Goal: Information Seeking & Learning: Learn about a topic

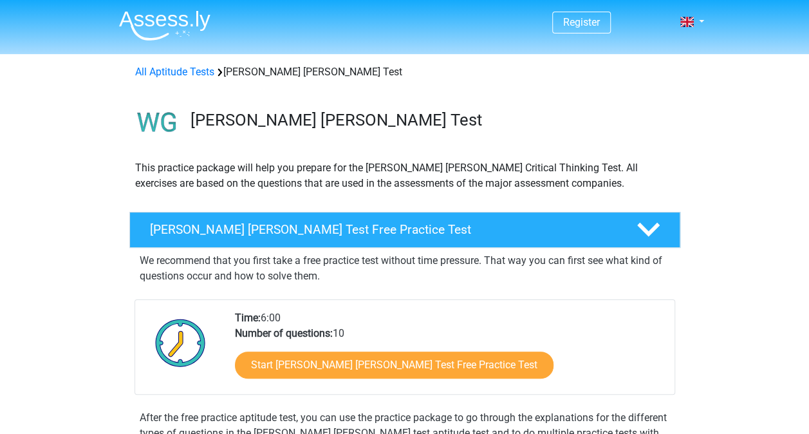
scroll to position [45, 0]
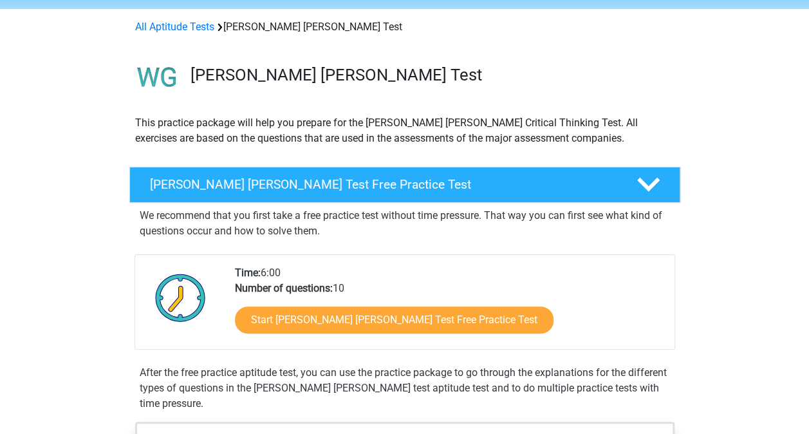
click at [278, 342] on div "Start Watson Glaser Test Free Practice Test" at bounding box center [449, 322] width 429 height 53
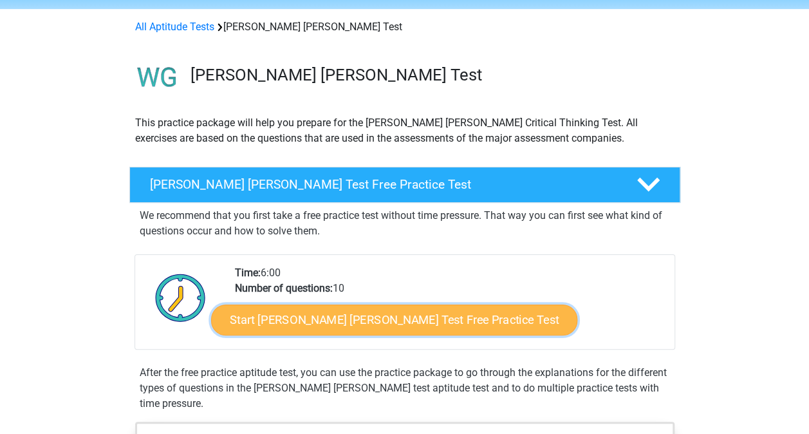
click at [277, 321] on link "Start Watson Glaser Test Free Practice Test" at bounding box center [394, 319] width 366 height 31
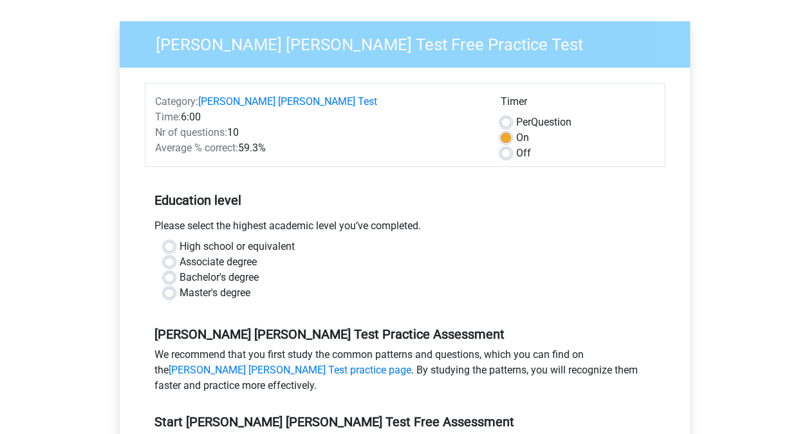
scroll to position [100, 0]
click at [344, 269] on div "Bachelor's degree" at bounding box center [404, 276] width 481 height 15
click at [255, 253] on label "Associate degree" at bounding box center [217, 260] width 77 height 15
click at [174, 253] on input "Associate degree" at bounding box center [169, 259] width 10 height 13
radio input "true"
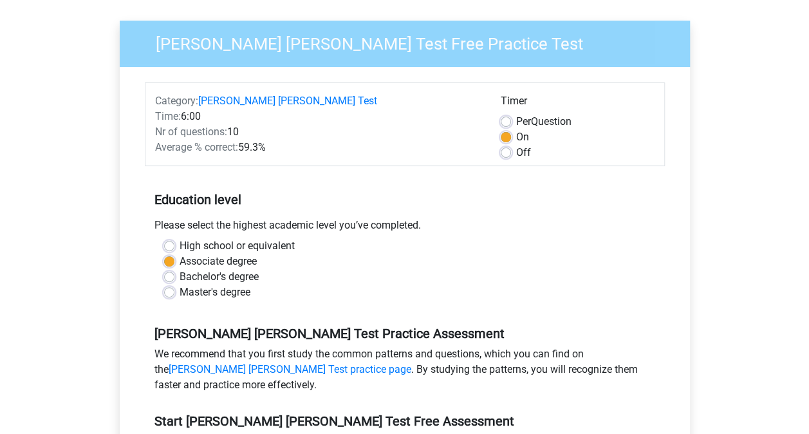
click at [248, 269] on label "Bachelor's degree" at bounding box center [218, 276] width 79 height 15
click at [174, 269] on input "Bachelor's degree" at bounding box center [169, 275] width 10 height 13
radio input "true"
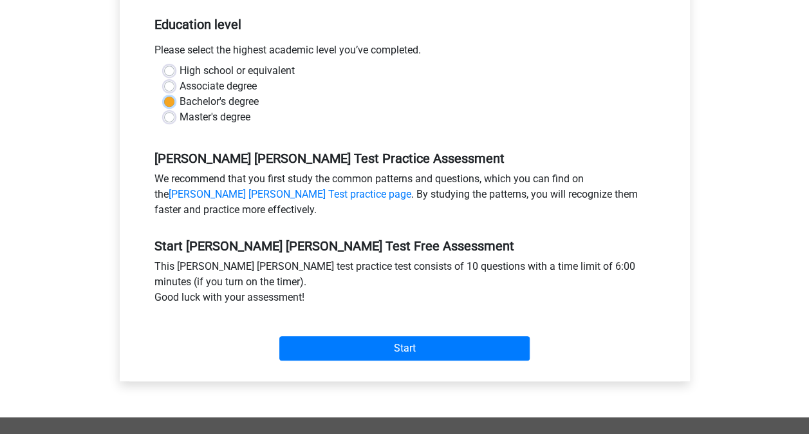
scroll to position [279, 0]
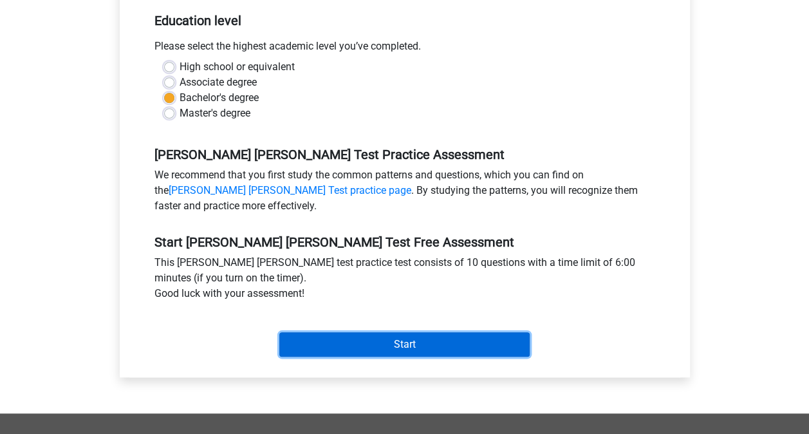
click at [338, 332] on input "Start" at bounding box center [404, 344] width 250 height 24
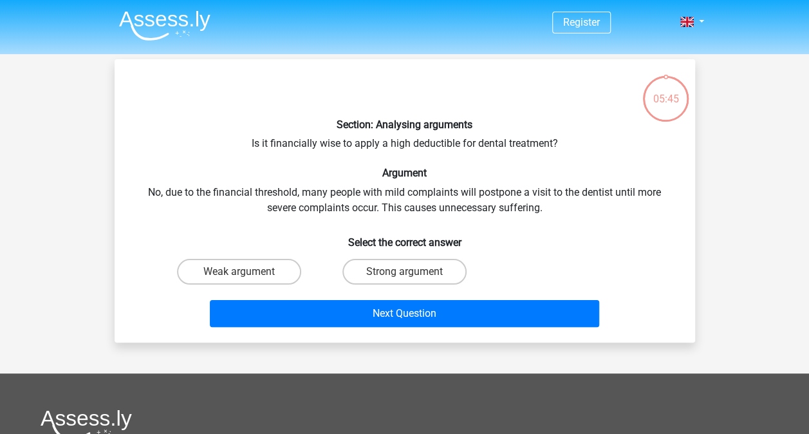
click at [410, 271] on input "Strong argument" at bounding box center [408, 275] width 8 height 8
radio input "true"
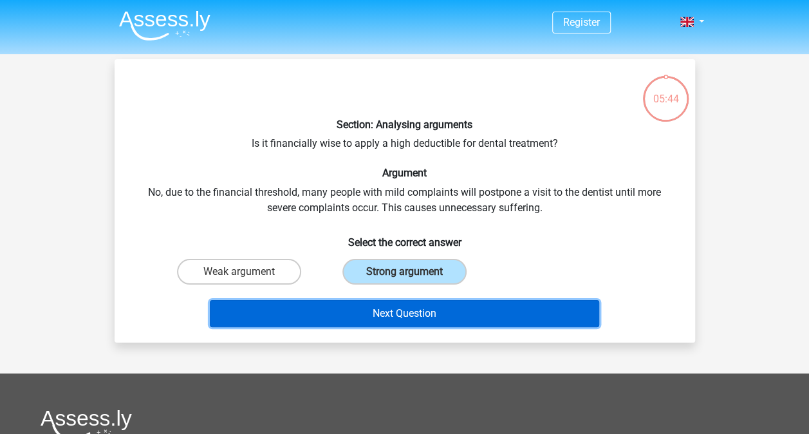
click at [385, 315] on button "Next Question" at bounding box center [404, 313] width 389 height 27
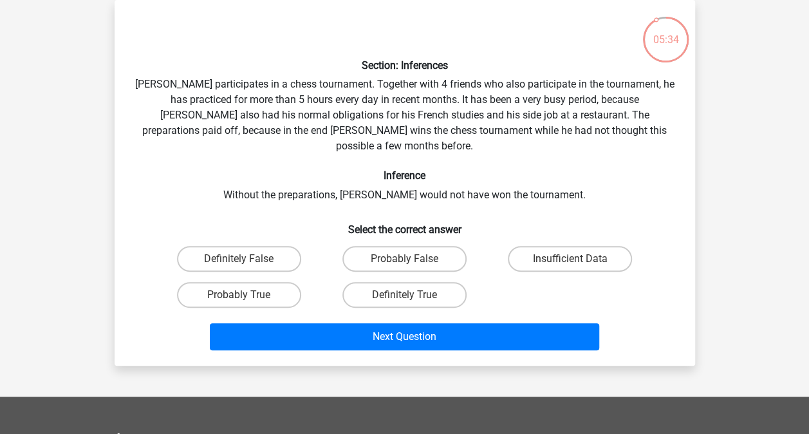
scroll to position [83, 0]
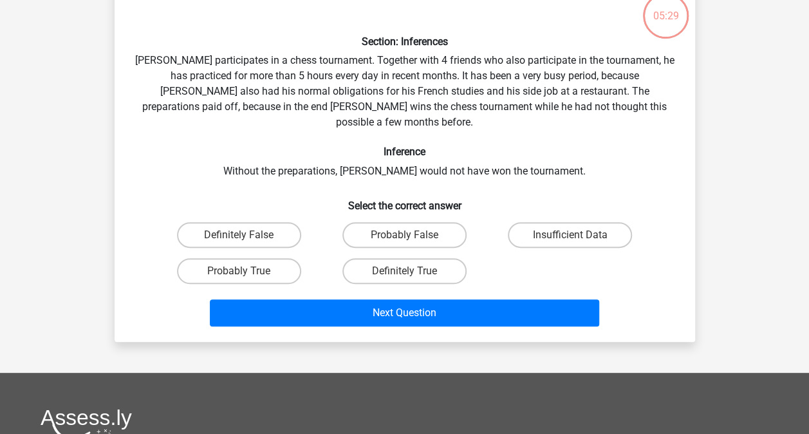
click at [513, 91] on div "Section: Inferences Pablo participates in a chess tournament. Together with 4 f…" at bounding box center [405, 158] width 570 height 345
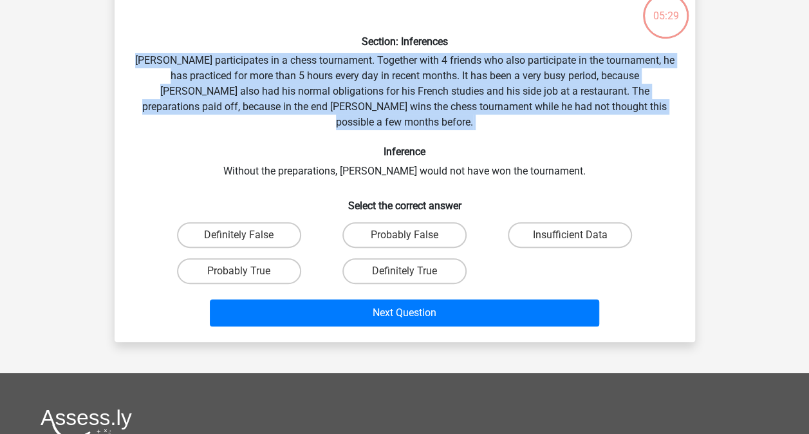
click at [513, 91] on div "Section: Inferences Pablo participates in a chess tournament. Together with 4 f…" at bounding box center [405, 158] width 570 height 345
drag, startPoint x: 513, startPoint y: 91, endPoint x: 540, endPoint y: 120, distance: 39.1
click at [540, 120] on div "Section: Inferences Pablo participates in a chess tournament. Together with 4 f…" at bounding box center [405, 158] width 570 height 345
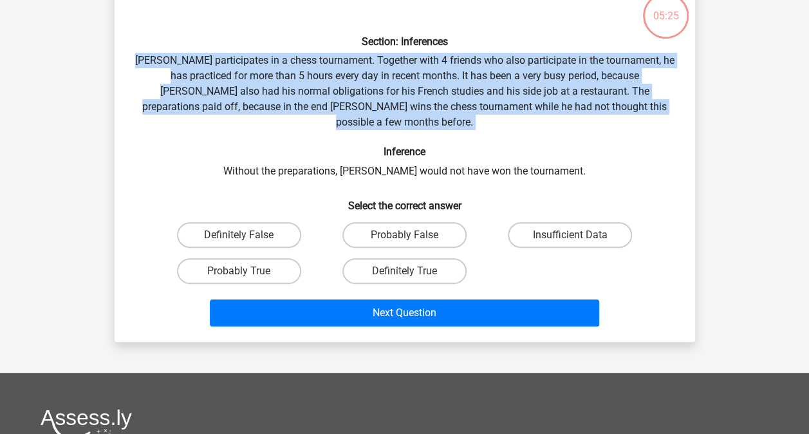
click at [540, 120] on div "Section: Inferences Pablo participates in a chess tournament. Together with 4 f…" at bounding box center [405, 158] width 570 height 345
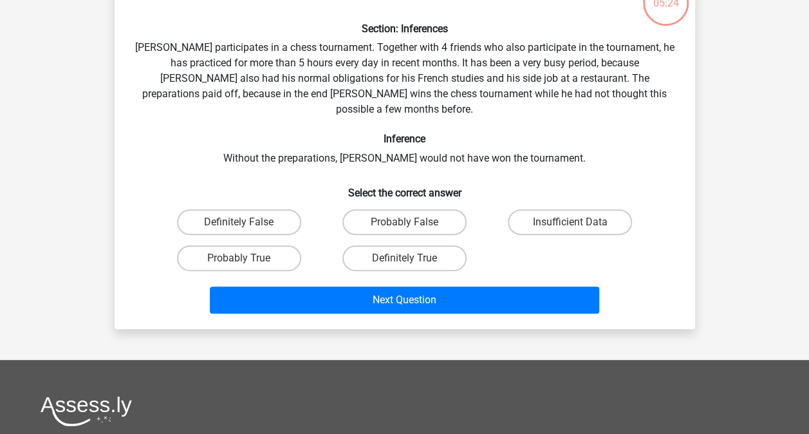
scroll to position [96, 0]
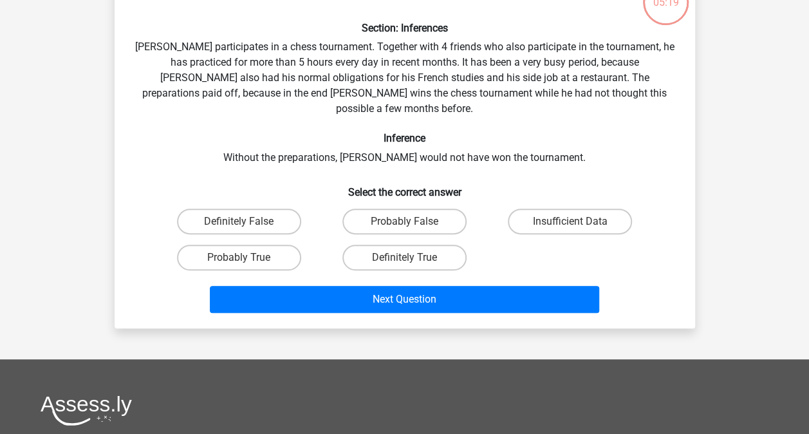
click at [241, 257] on input "Probably True" at bounding box center [243, 261] width 8 height 8
radio input "true"
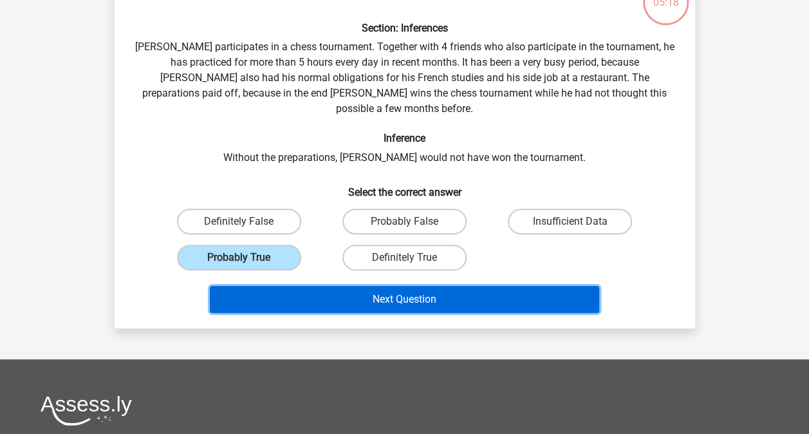
click at [284, 286] on button "Next Question" at bounding box center [404, 299] width 389 height 27
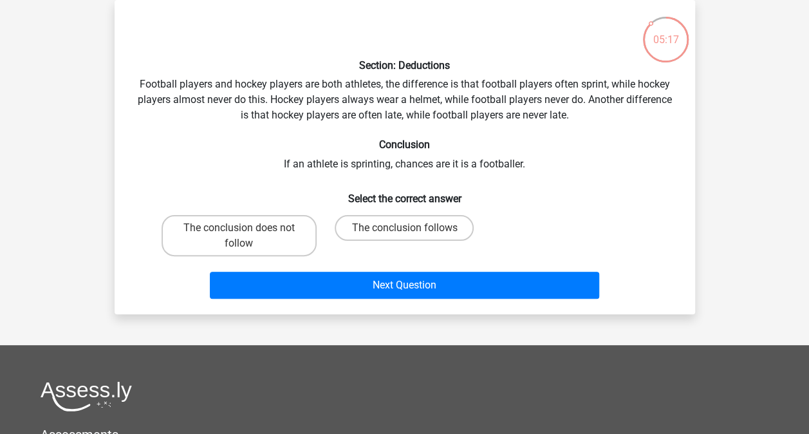
scroll to position [41, 0]
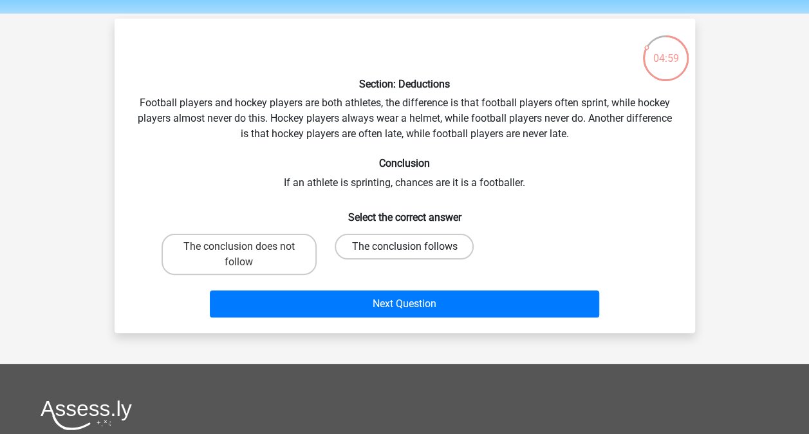
click at [380, 249] on label "The conclusion follows" at bounding box center [404, 247] width 139 height 26
click at [404, 249] on input "The conclusion follows" at bounding box center [408, 250] width 8 height 8
radio input "true"
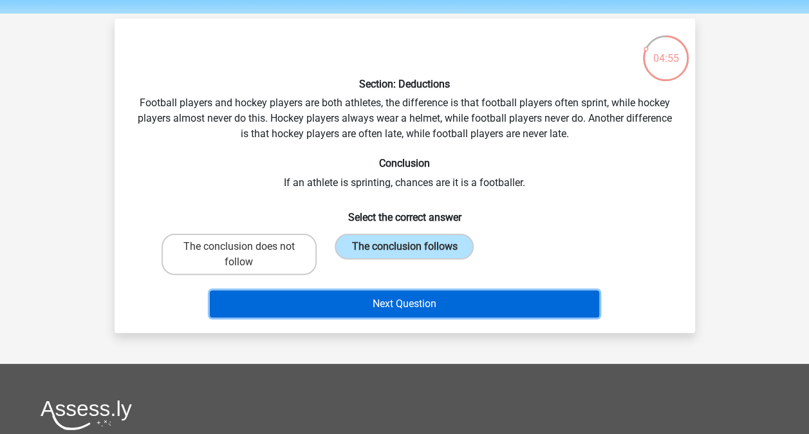
click at [343, 311] on button "Next Question" at bounding box center [404, 303] width 389 height 27
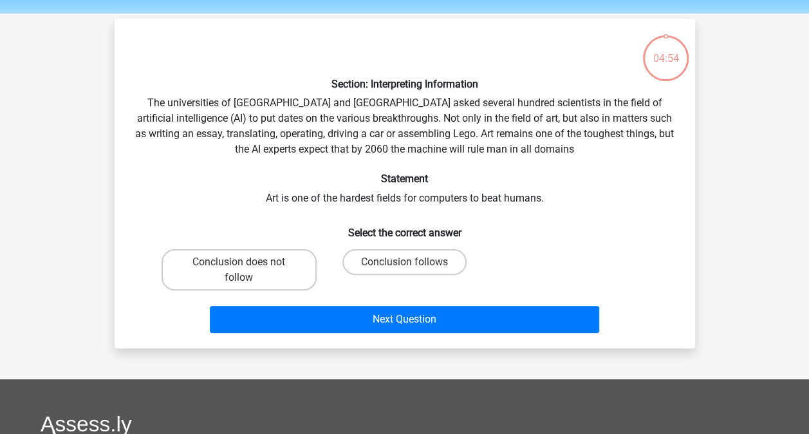
scroll to position [59, 0]
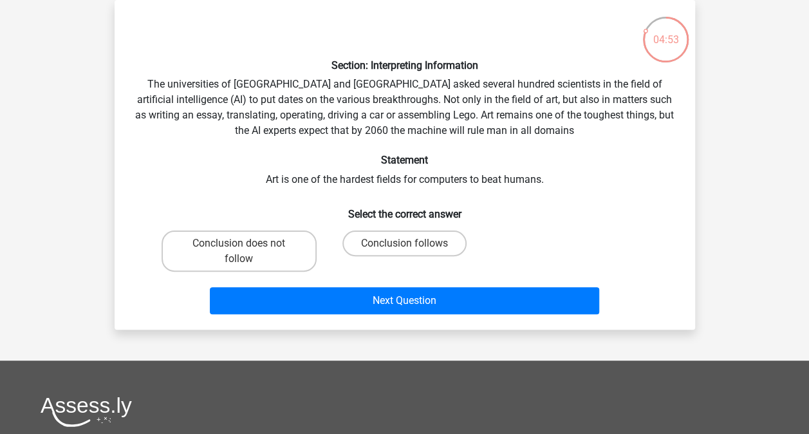
click at [519, 161] on h6 "Statement" at bounding box center [404, 160] width 539 height 12
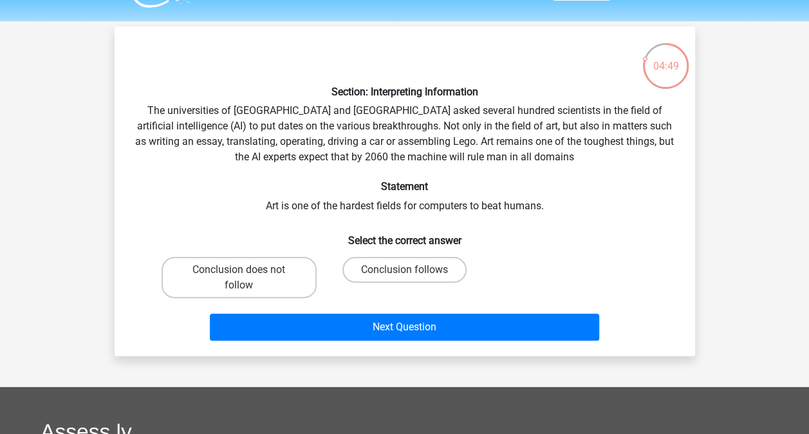
scroll to position [32, 0]
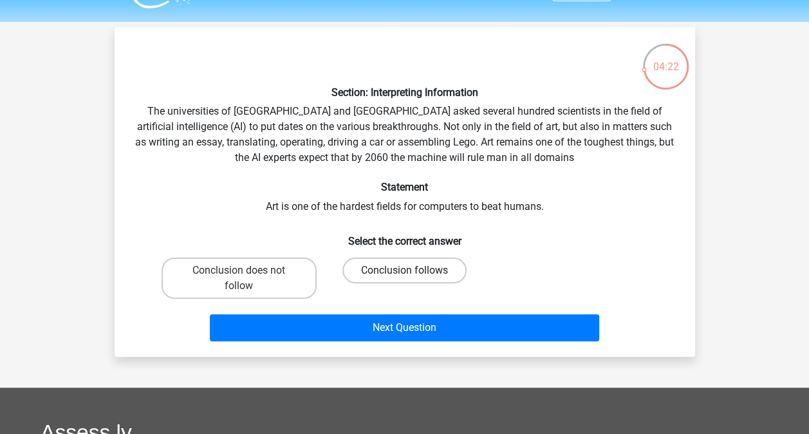
click at [412, 280] on label "Conclusion follows" at bounding box center [404, 270] width 124 height 26
click at [412, 279] on input "Conclusion follows" at bounding box center [408, 274] width 8 height 8
radio input "true"
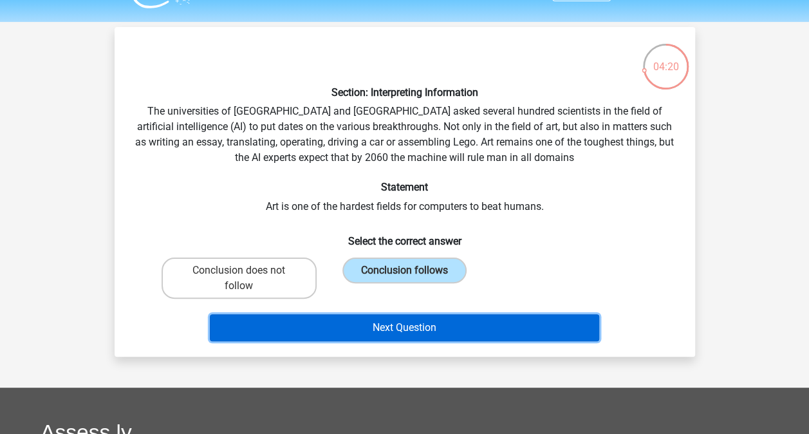
click at [399, 331] on button "Next Question" at bounding box center [404, 327] width 389 height 27
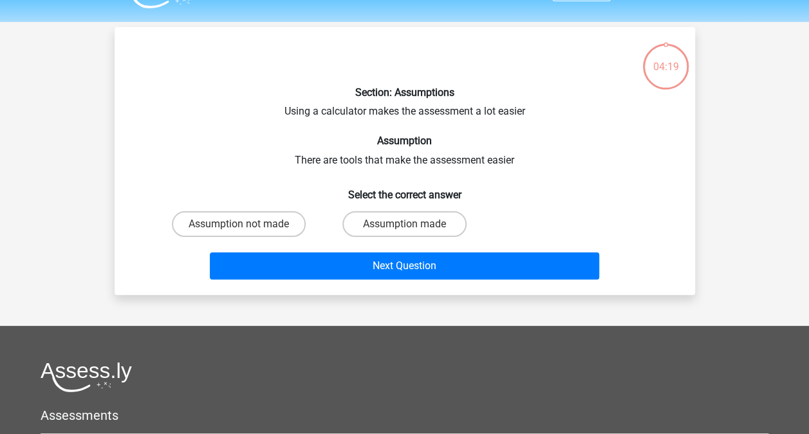
scroll to position [59, 0]
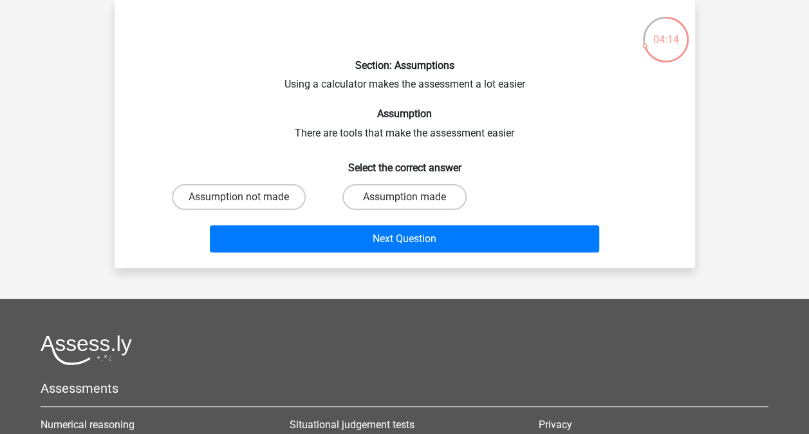
click at [405, 199] on input "Assumption made" at bounding box center [408, 201] width 8 height 8
radio input "true"
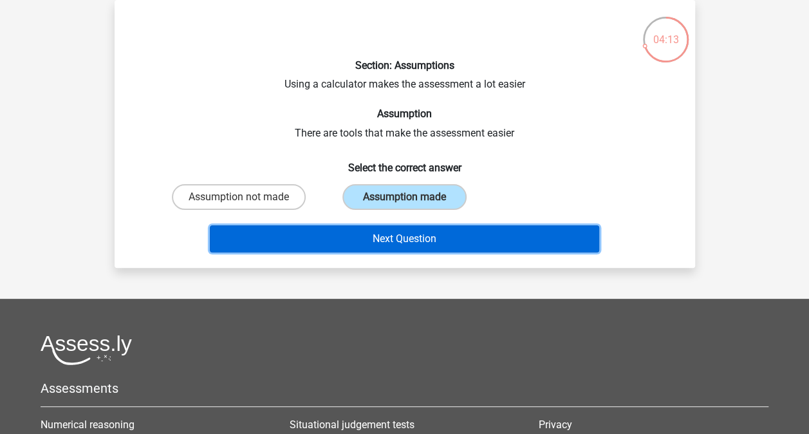
click at [395, 235] on button "Next Question" at bounding box center [404, 238] width 389 height 27
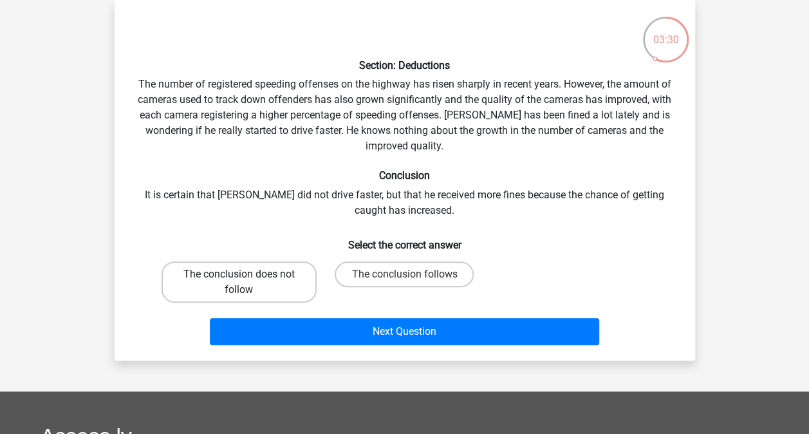
click at [262, 274] on label "The conclusion does not follow" at bounding box center [238, 281] width 155 height 41
click at [247, 274] on input "The conclusion does not follow" at bounding box center [243, 278] width 8 height 8
radio input "true"
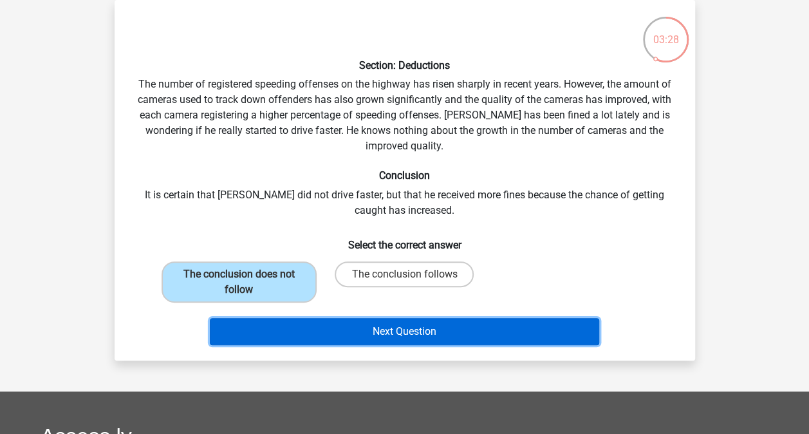
click at [342, 335] on button "Next Question" at bounding box center [404, 331] width 389 height 27
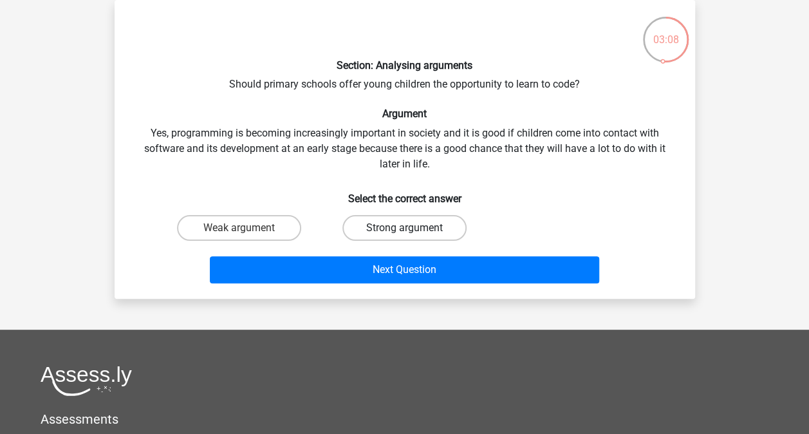
click at [412, 221] on label "Strong argument" at bounding box center [404, 228] width 124 height 26
click at [412, 228] on input "Strong argument" at bounding box center [408, 232] width 8 height 8
radio input "true"
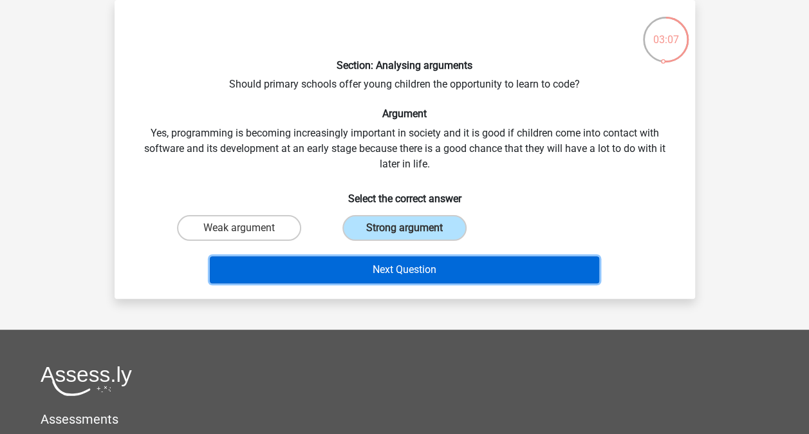
click at [389, 268] on button "Next Question" at bounding box center [404, 269] width 389 height 27
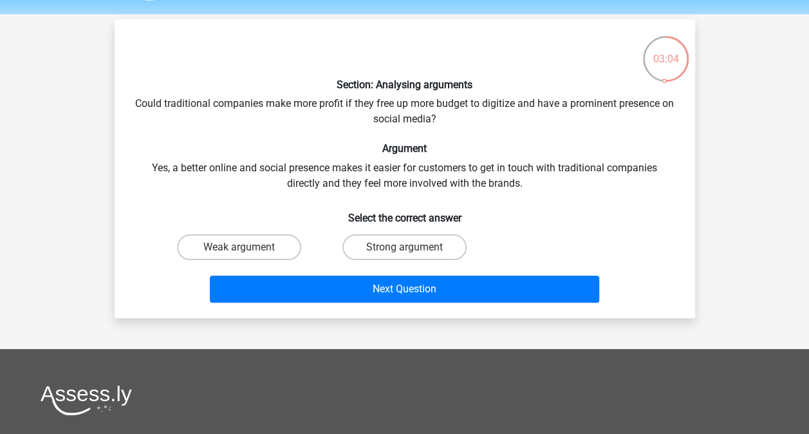
scroll to position [50, 0]
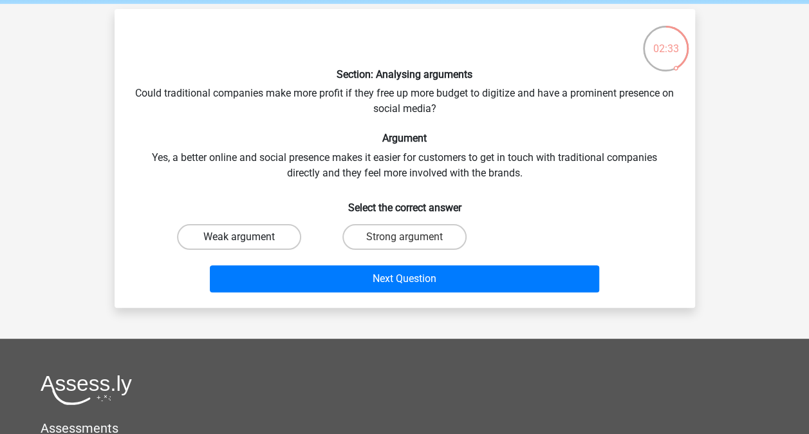
click at [233, 230] on label "Weak argument" at bounding box center [239, 237] width 124 height 26
click at [239, 237] on input "Weak argument" at bounding box center [243, 241] width 8 height 8
radio input "true"
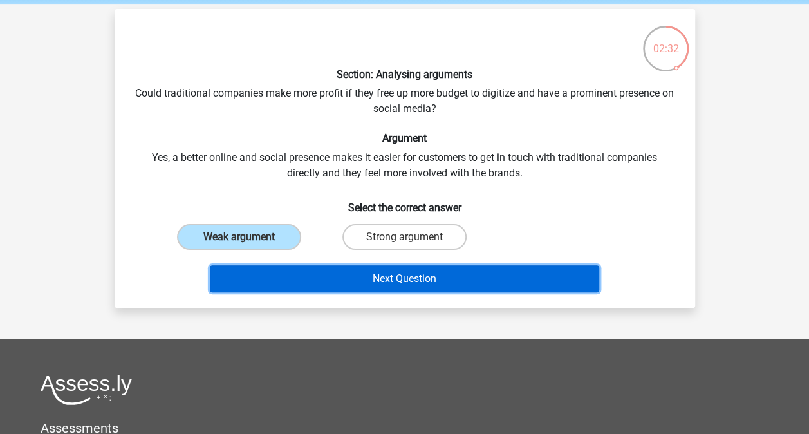
click at [371, 271] on button "Next Question" at bounding box center [404, 278] width 389 height 27
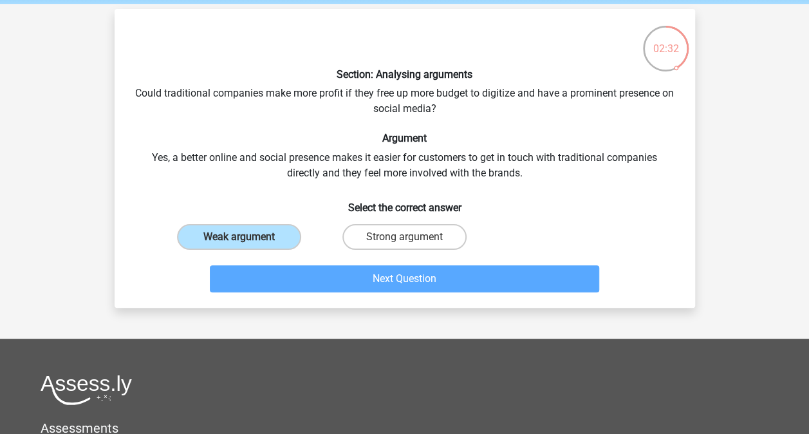
scroll to position [59, 0]
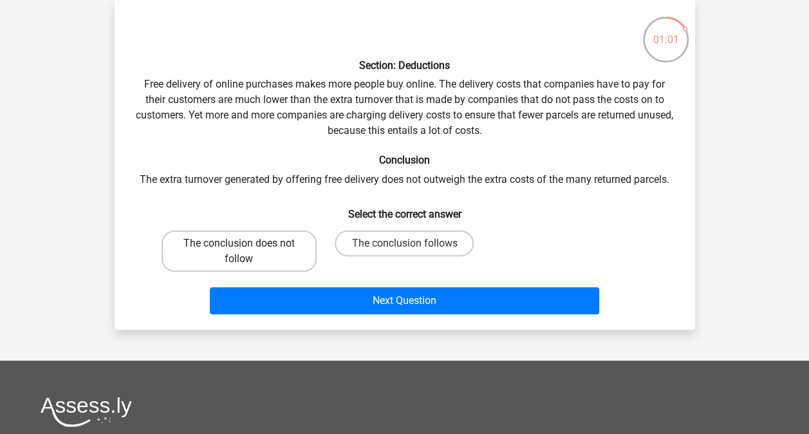
click at [260, 261] on label "The conclusion does not follow" at bounding box center [238, 250] width 155 height 41
click at [247, 252] on input "The conclusion does not follow" at bounding box center [243, 247] width 8 height 8
radio input "true"
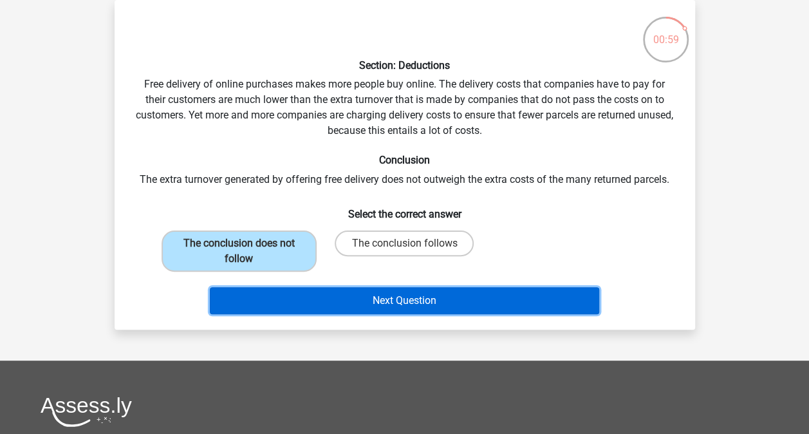
click at [358, 304] on button "Next Question" at bounding box center [404, 300] width 389 height 27
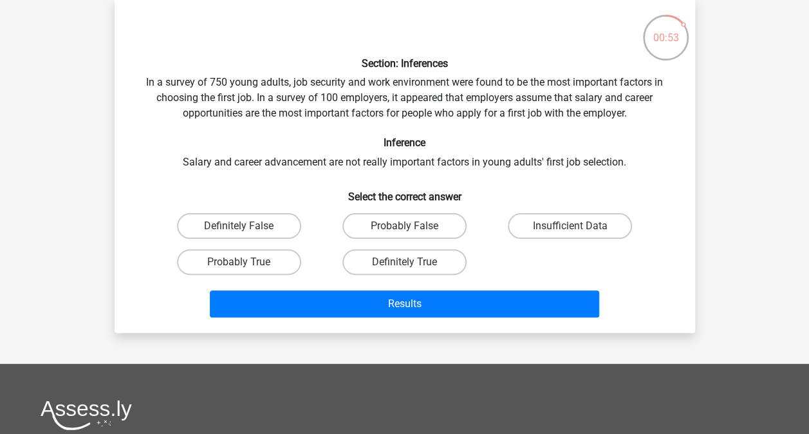
scroll to position [60, 0]
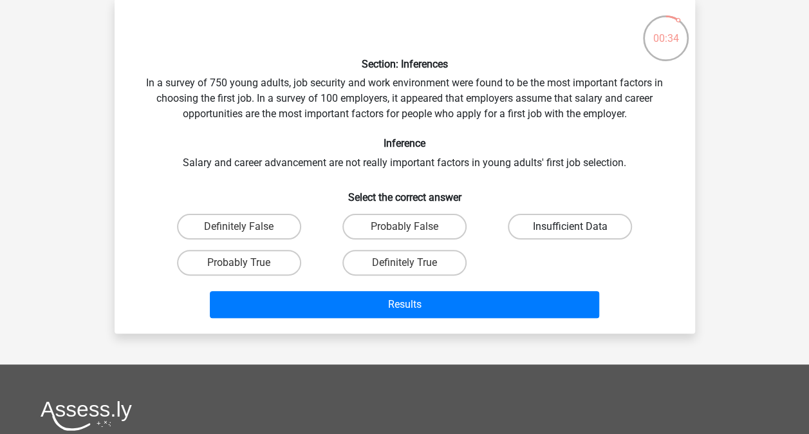
click at [548, 225] on label "Insufficient Data" at bounding box center [570, 227] width 124 height 26
click at [570, 226] on input "Insufficient Data" at bounding box center [574, 230] width 8 height 8
radio input "true"
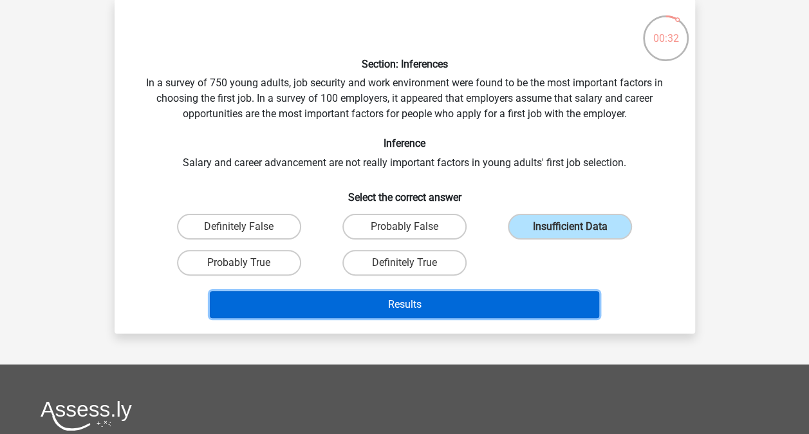
click at [461, 308] on button "Results" at bounding box center [404, 304] width 389 height 27
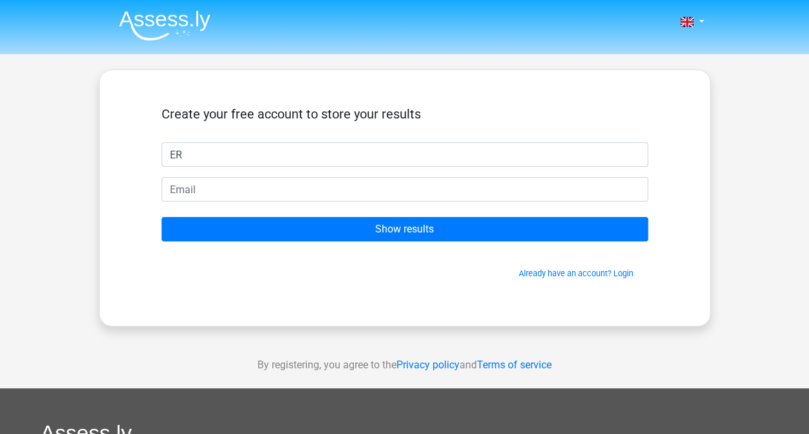
type input "ER"
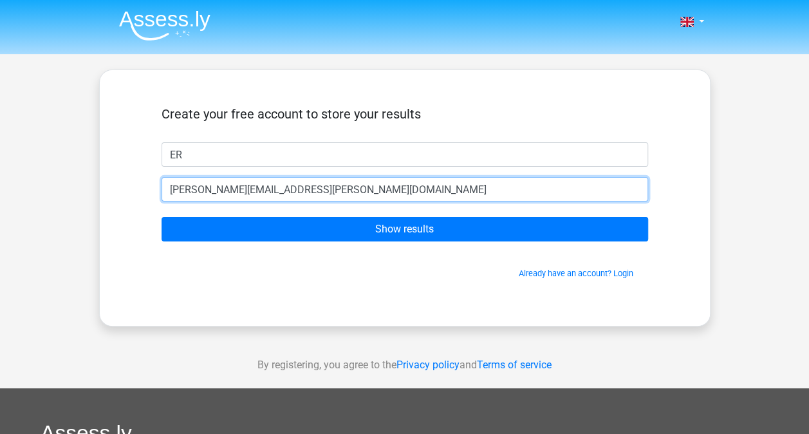
type input "[PERSON_NAME][EMAIL_ADDRESS][PERSON_NAME][DOMAIN_NAME]"
click at [161, 217] on input "Show results" at bounding box center [404, 229] width 486 height 24
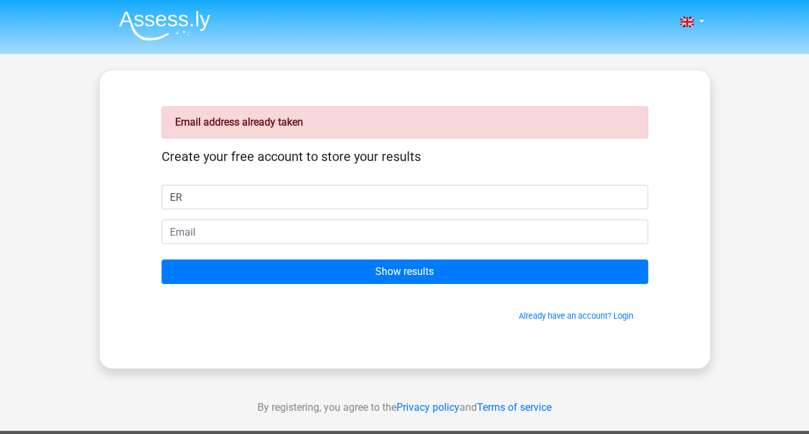
type input "ER"
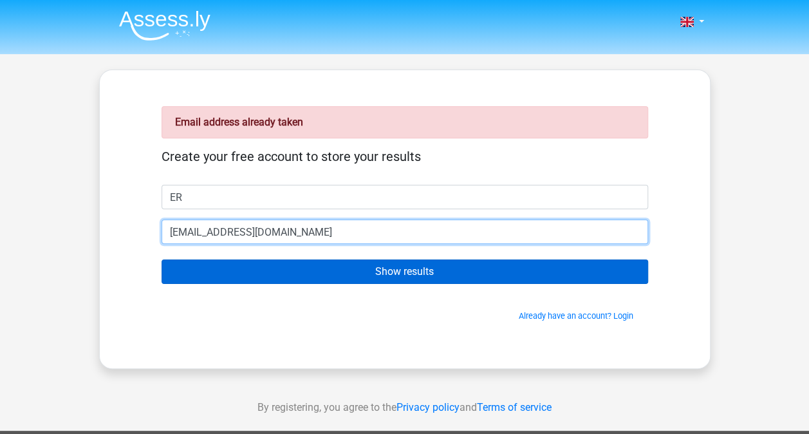
type input "[EMAIL_ADDRESS][DOMAIN_NAME]"
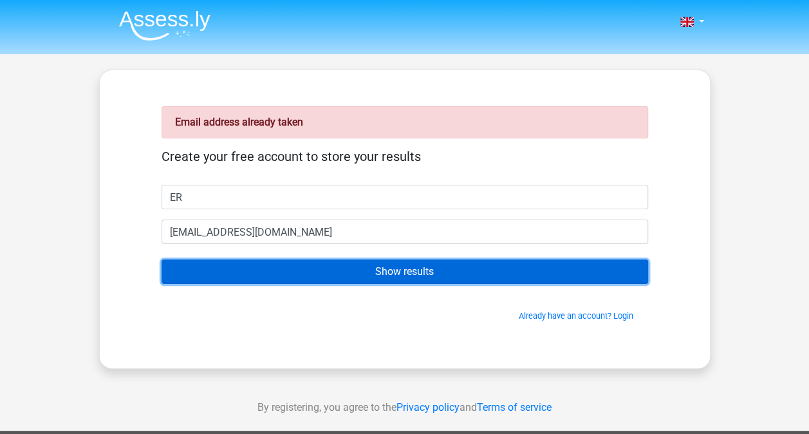
click at [313, 273] on input "Show results" at bounding box center [404, 271] width 486 height 24
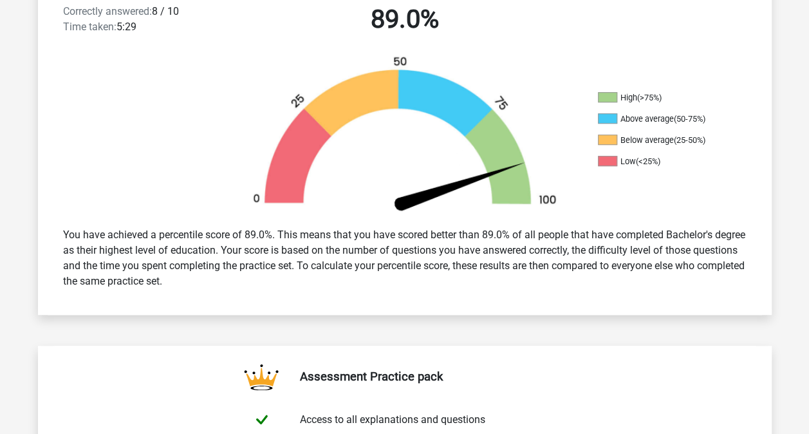
scroll to position [354, 0]
click at [389, 268] on div "You have achieved a percentile score of 89.0%. This means that you have scored …" at bounding box center [404, 257] width 703 height 72
drag, startPoint x: 389, startPoint y: 268, endPoint x: 355, endPoint y: 142, distance: 131.1
click at [355, 142] on img at bounding box center [404, 135] width 347 height 161
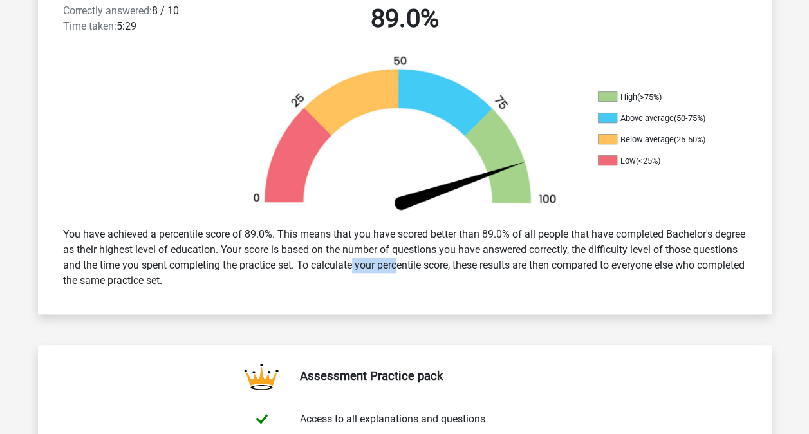
click at [293, 243] on div "You have achieved a percentile score of 89.0%. This means that you have scored …" at bounding box center [404, 257] width 703 height 72
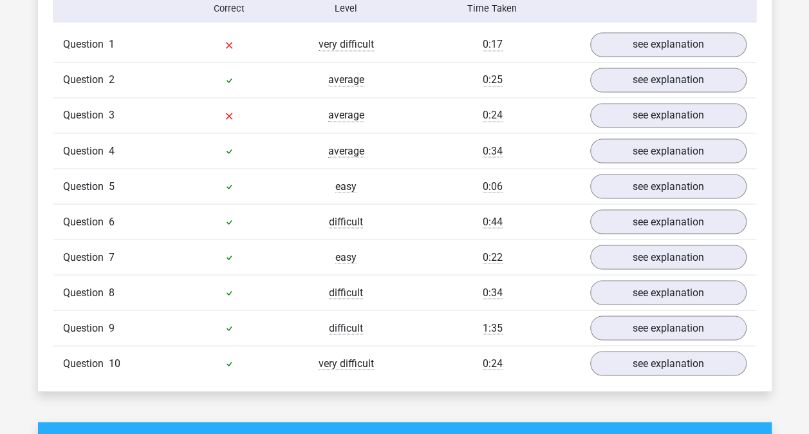
scroll to position [1039, 0]
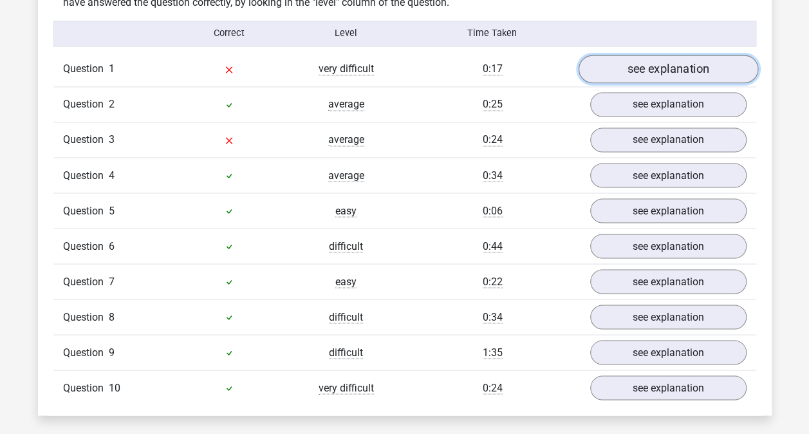
click at [664, 69] on link "see explanation" at bounding box center [667, 69] width 179 height 28
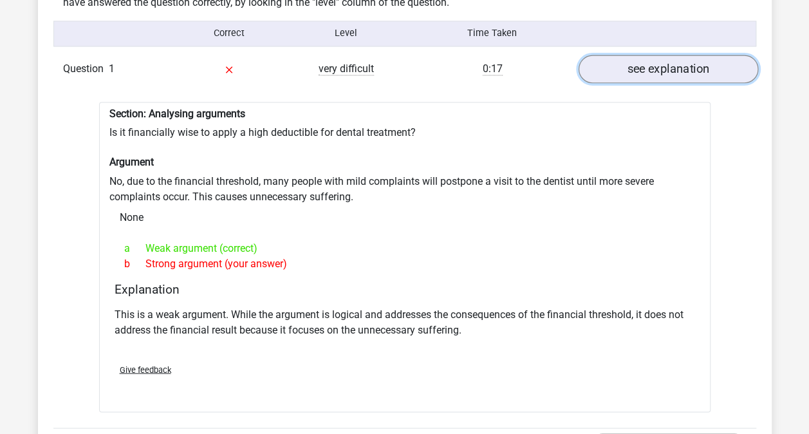
click at [664, 69] on link "see explanation" at bounding box center [667, 69] width 179 height 28
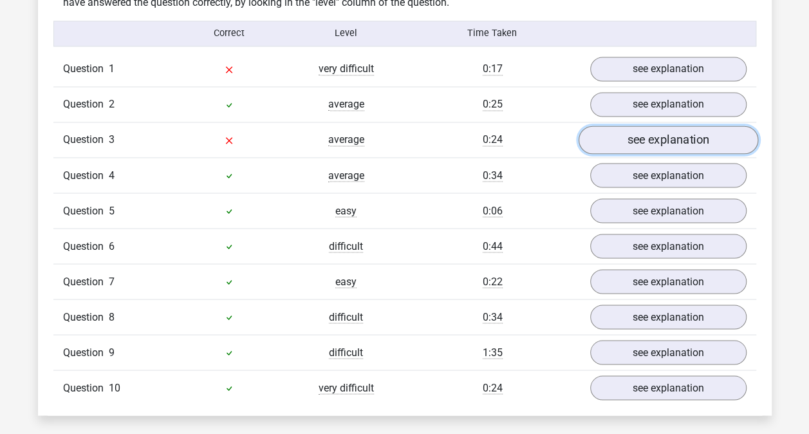
click at [644, 125] on link "see explanation" at bounding box center [667, 139] width 179 height 28
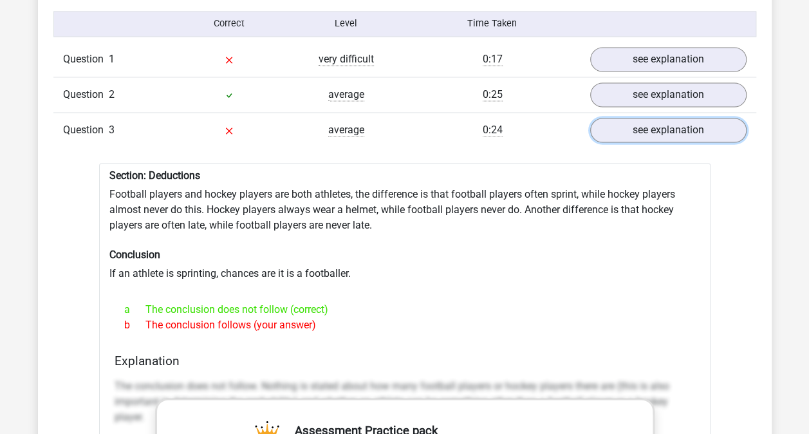
scroll to position [1048, 0]
click at [647, 134] on div "Question 3 average 0:24 see explanation" at bounding box center [404, 130] width 703 height 35
click at [647, 122] on link "see explanation" at bounding box center [667, 130] width 179 height 28
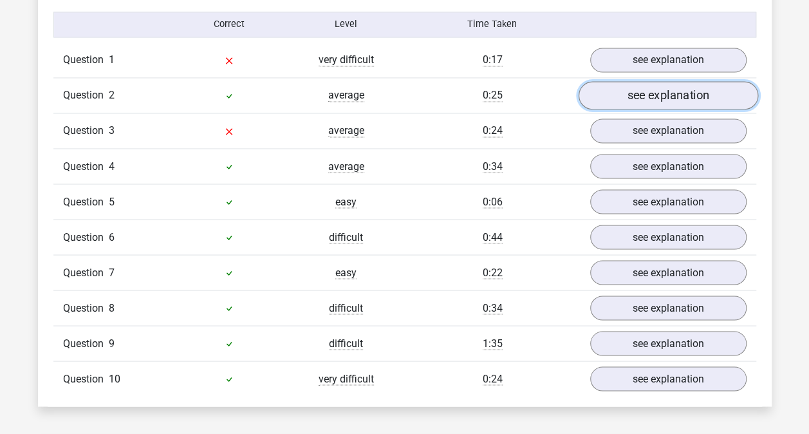
click at [659, 81] on link "see explanation" at bounding box center [667, 95] width 179 height 28
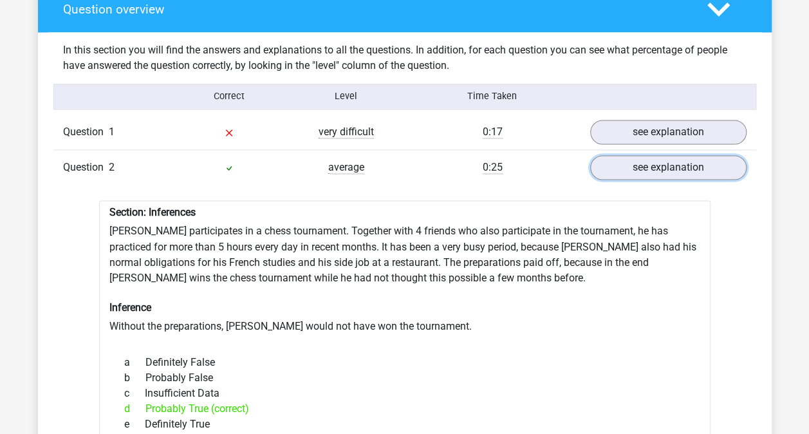
scroll to position [977, 0]
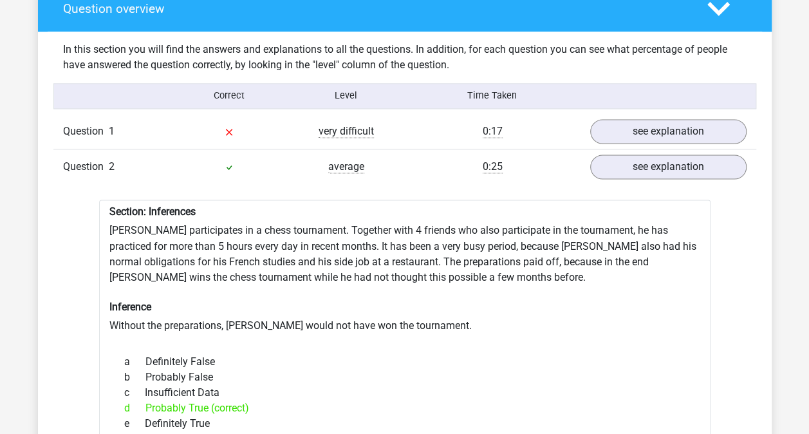
click at [428, 159] on div "0:25" at bounding box center [493, 166] width 176 height 15
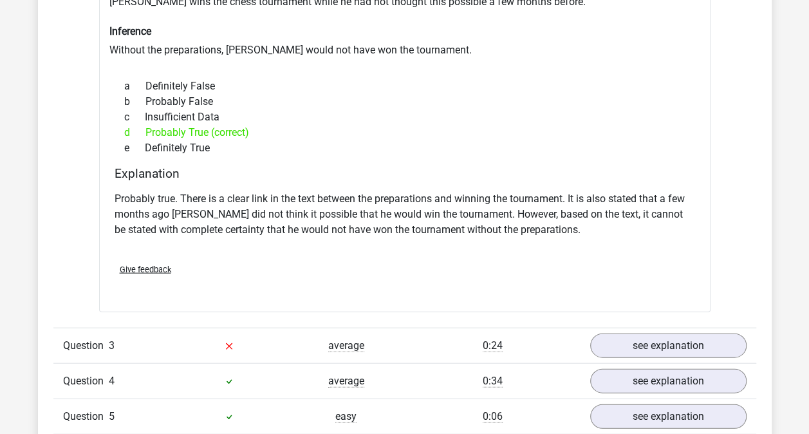
scroll to position [1374, 0]
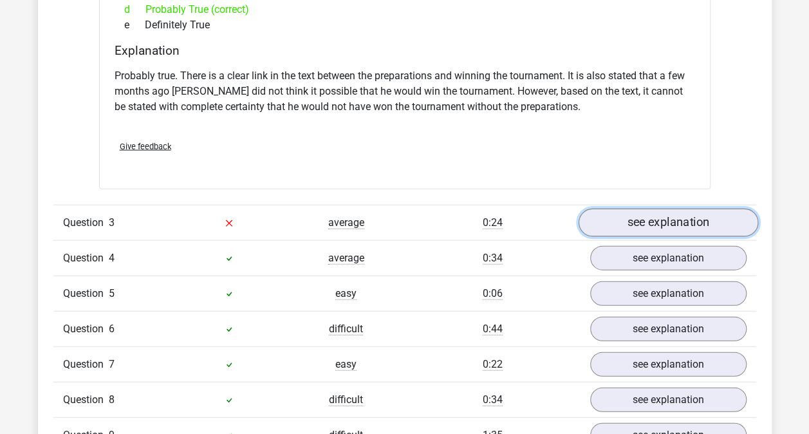
click at [642, 220] on link "see explanation" at bounding box center [667, 222] width 179 height 28
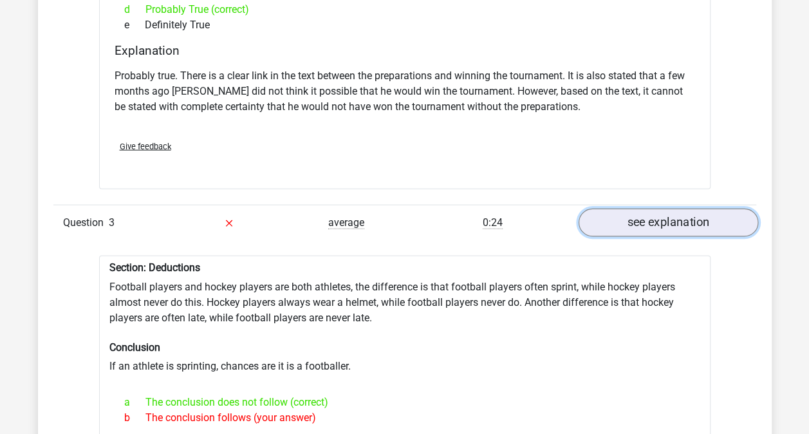
click at [642, 220] on link "see explanation" at bounding box center [667, 222] width 179 height 28
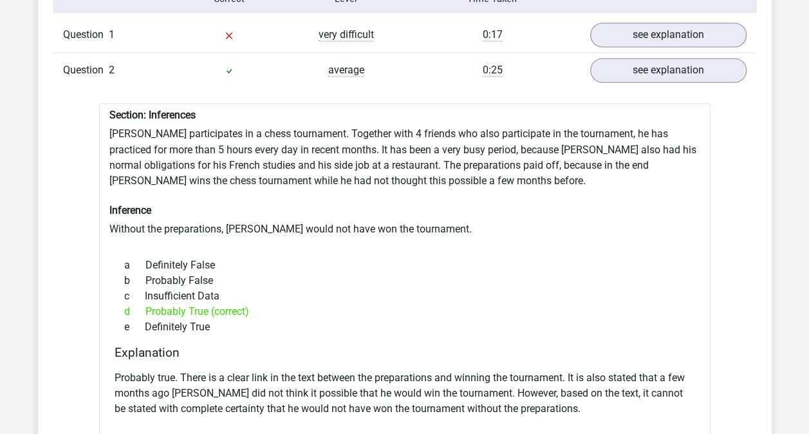
scroll to position [1042, 0]
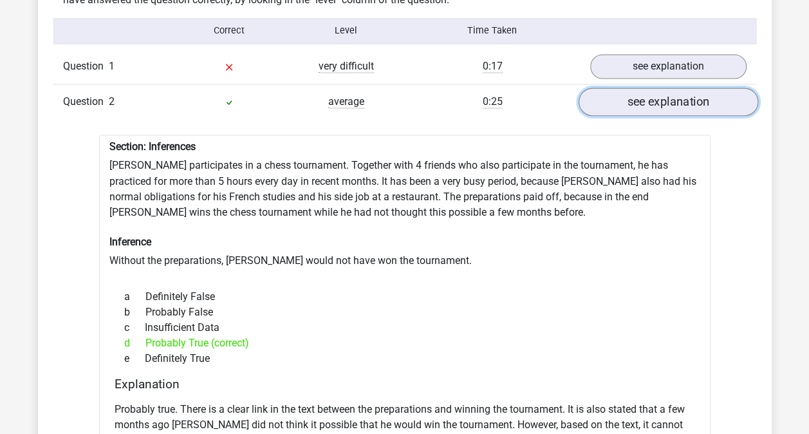
click at [670, 87] on link "see explanation" at bounding box center [667, 101] width 179 height 28
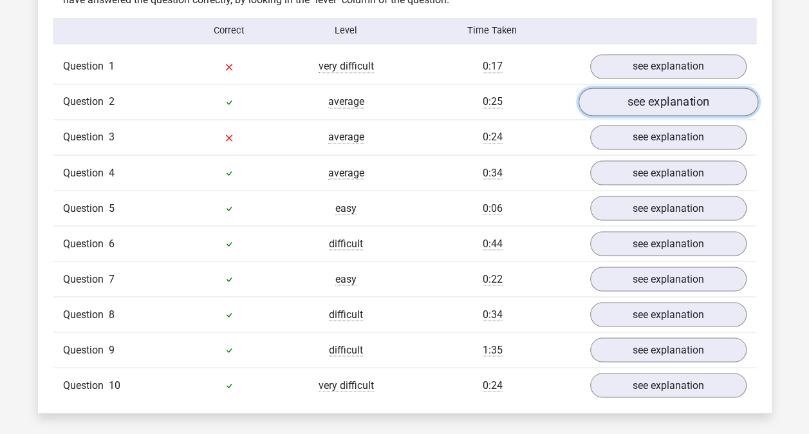
click at [670, 87] on link "see explanation" at bounding box center [667, 101] width 179 height 28
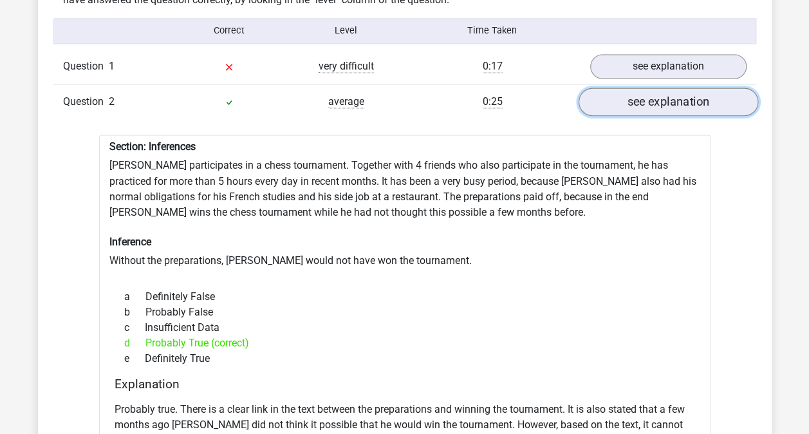
click at [670, 87] on link "see explanation" at bounding box center [667, 101] width 179 height 28
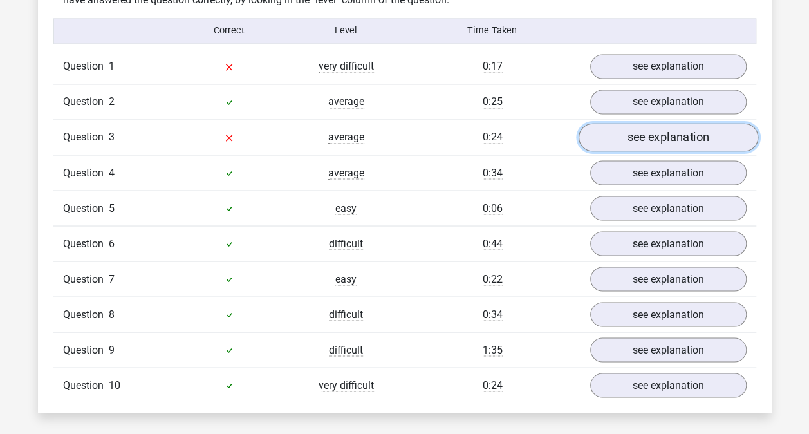
click at [639, 128] on link "see explanation" at bounding box center [667, 137] width 179 height 28
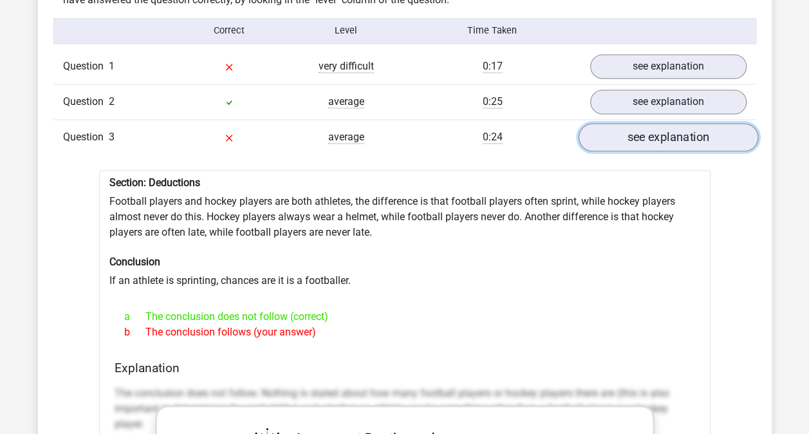
click at [639, 128] on link "see explanation" at bounding box center [667, 137] width 179 height 28
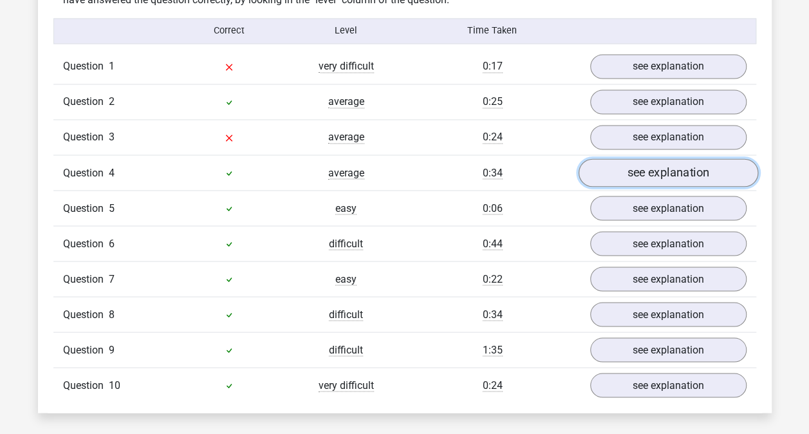
click at [634, 160] on link "see explanation" at bounding box center [667, 172] width 179 height 28
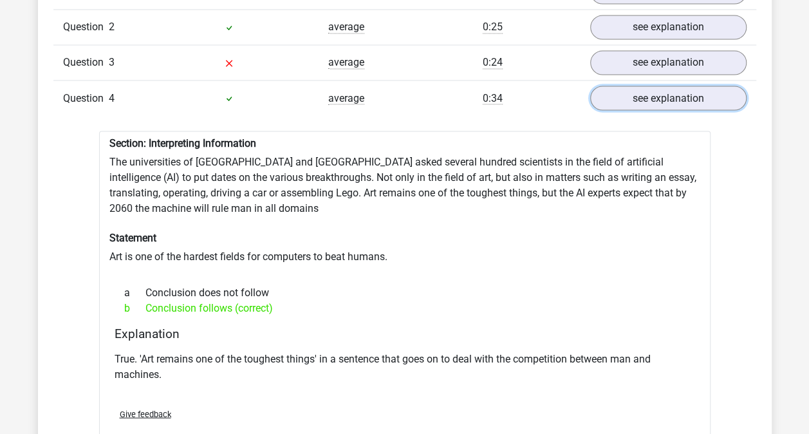
scroll to position [1115, 0]
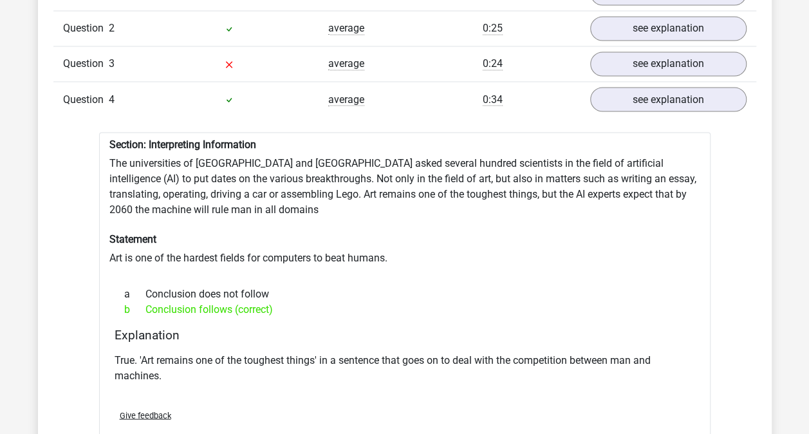
click at [634, 100] on div "Question 4 average 0:34 see explanation" at bounding box center [404, 98] width 703 height 35
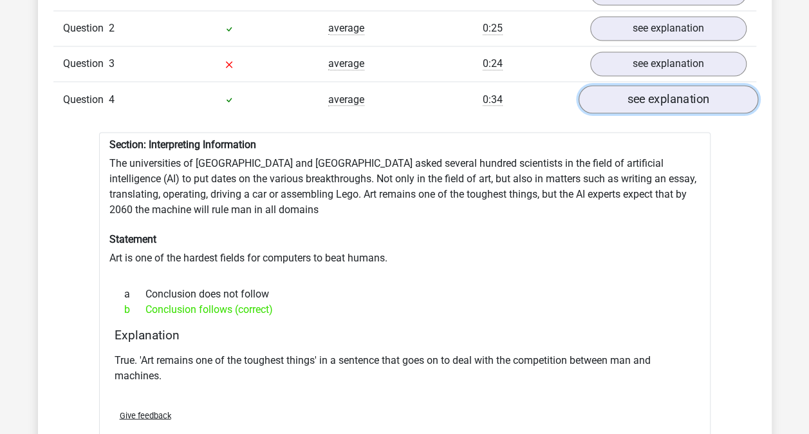
click at [634, 89] on link "see explanation" at bounding box center [667, 99] width 179 height 28
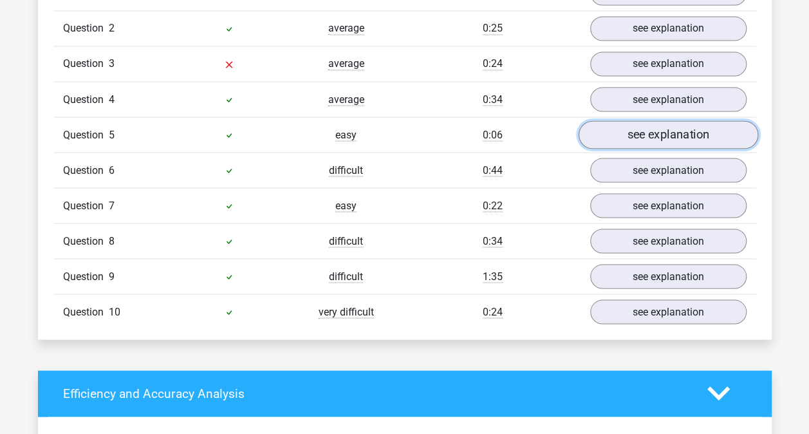
click at [616, 132] on link "see explanation" at bounding box center [667, 134] width 179 height 28
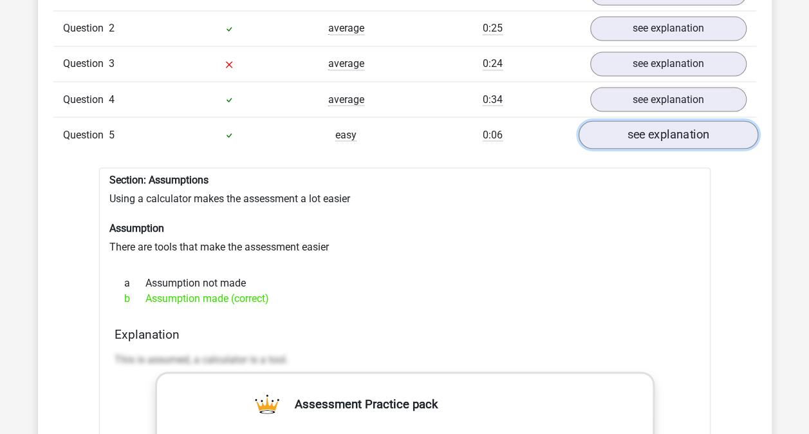
click at [616, 132] on link "see explanation" at bounding box center [667, 134] width 179 height 28
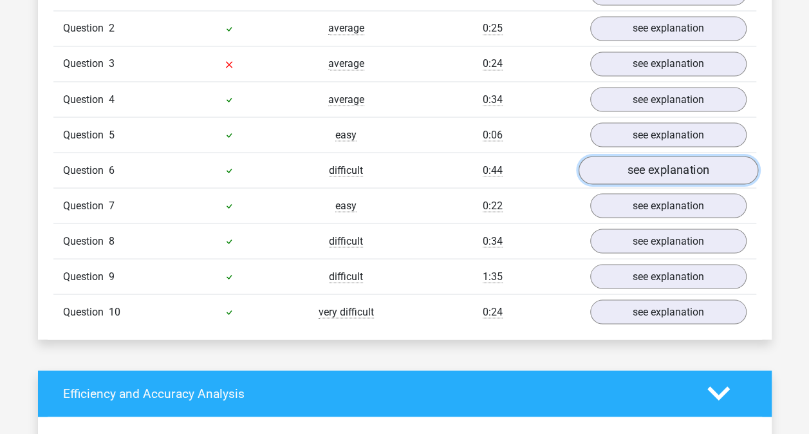
click at [616, 156] on link "see explanation" at bounding box center [667, 170] width 179 height 28
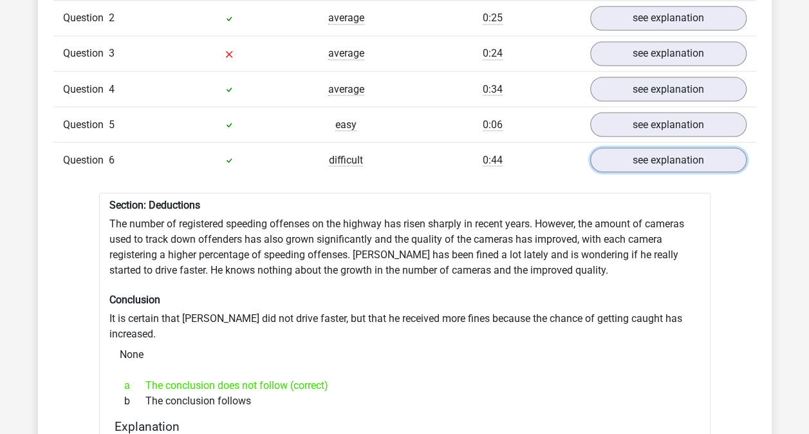
scroll to position [1124, 0]
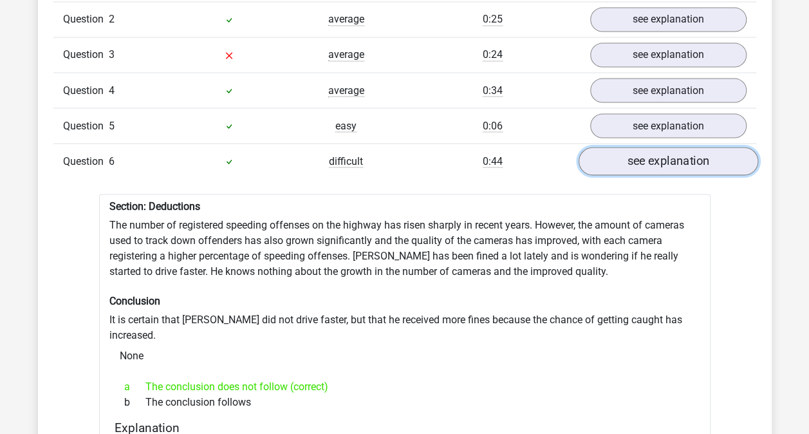
click at [645, 147] on link "see explanation" at bounding box center [667, 161] width 179 height 28
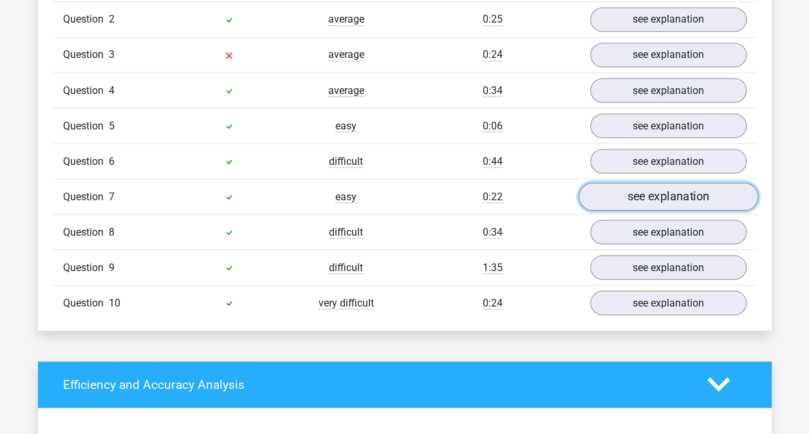
click at [627, 183] on link "see explanation" at bounding box center [667, 196] width 179 height 28
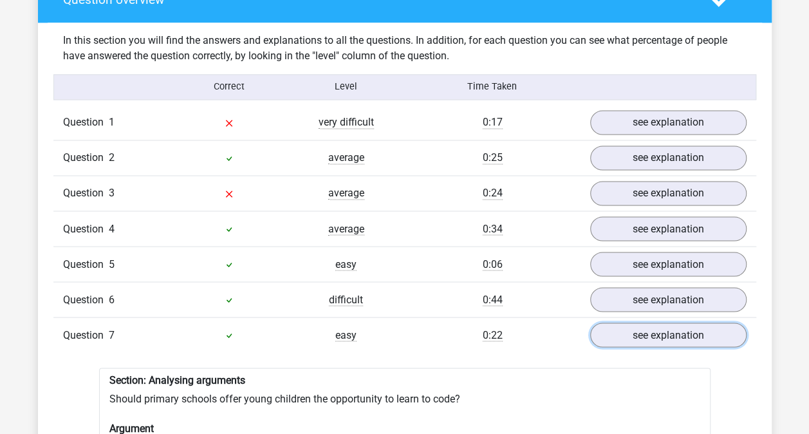
scroll to position [986, 0]
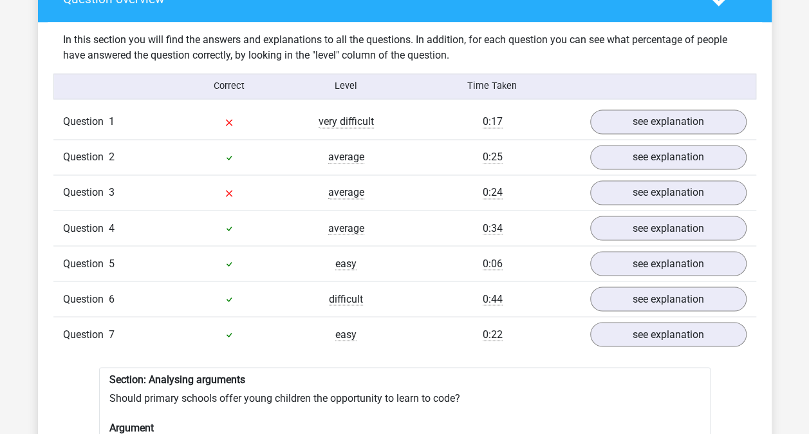
click at [646, 228] on div "Question 4 average 0:34 see explanation" at bounding box center [404, 227] width 703 height 35
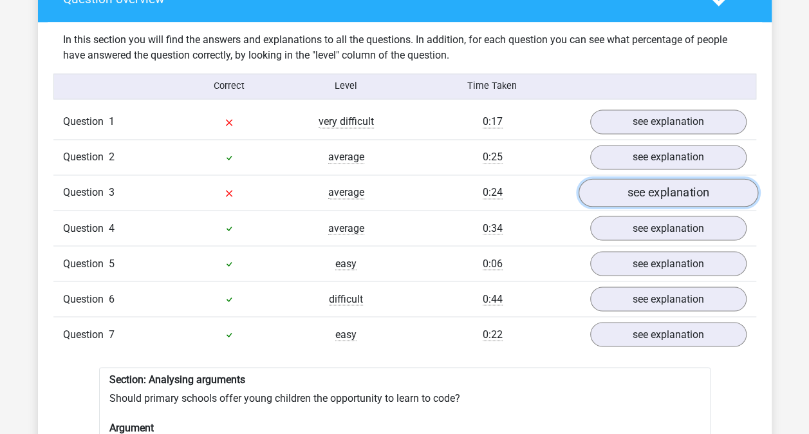
click at [626, 178] on link "see explanation" at bounding box center [667, 192] width 179 height 28
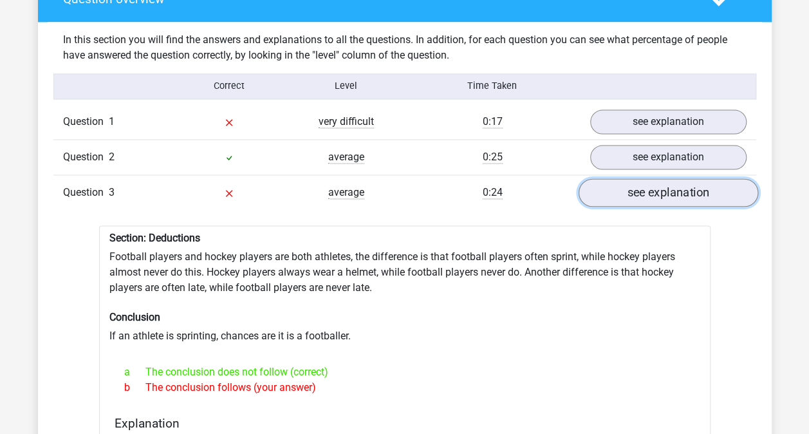
click at [626, 178] on link "see explanation" at bounding box center [667, 192] width 179 height 28
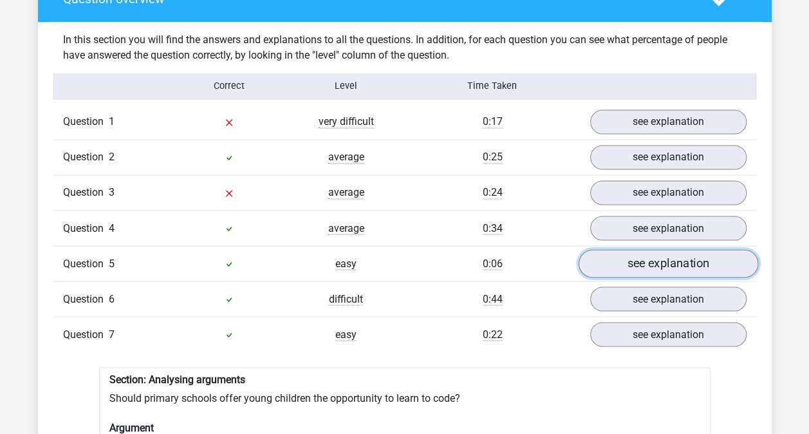
click at [601, 261] on link "see explanation" at bounding box center [667, 263] width 179 height 28
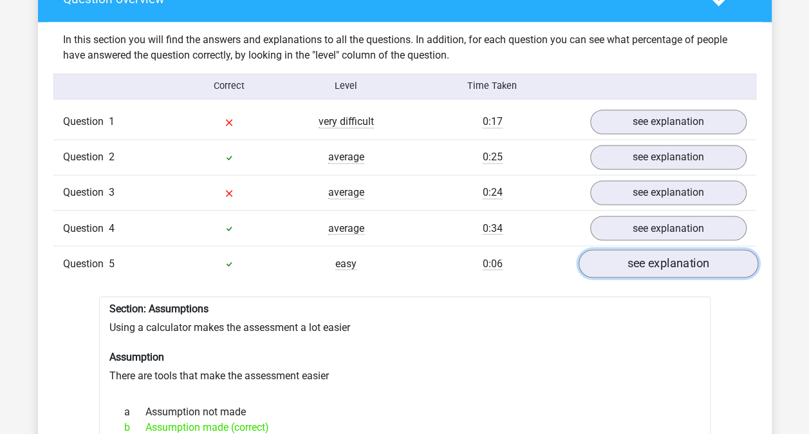
click at [601, 261] on link "see explanation" at bounding box center [667, 263] width 179 height 28
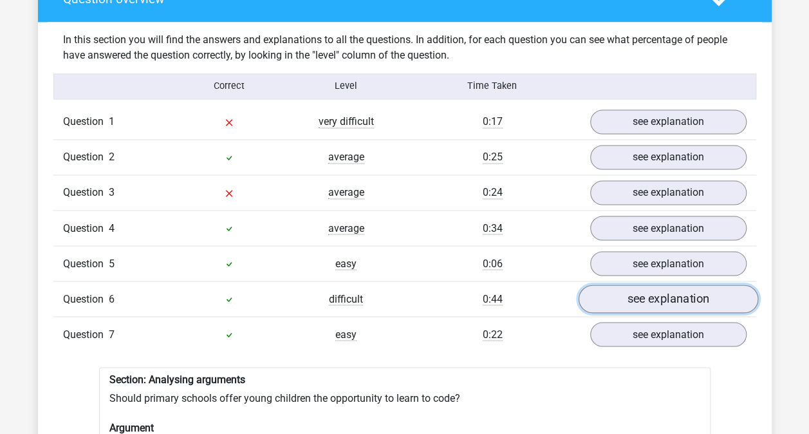
click at [609, 295] on link "see explanation" at bounding box center [667, 298] width 179 height 28
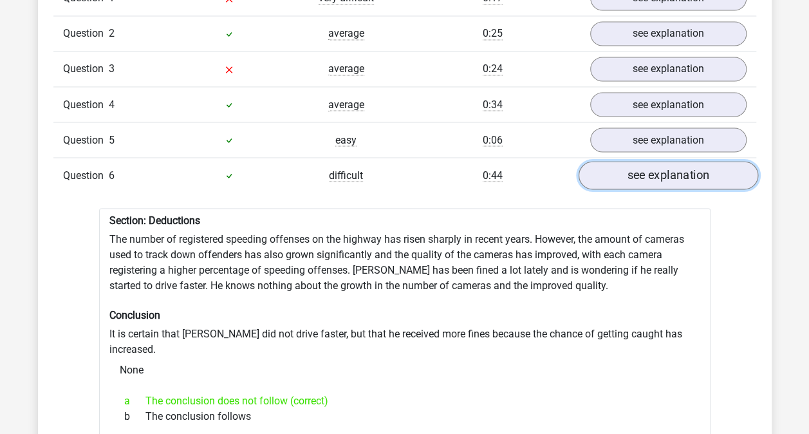
scroll to position [1111, 0]
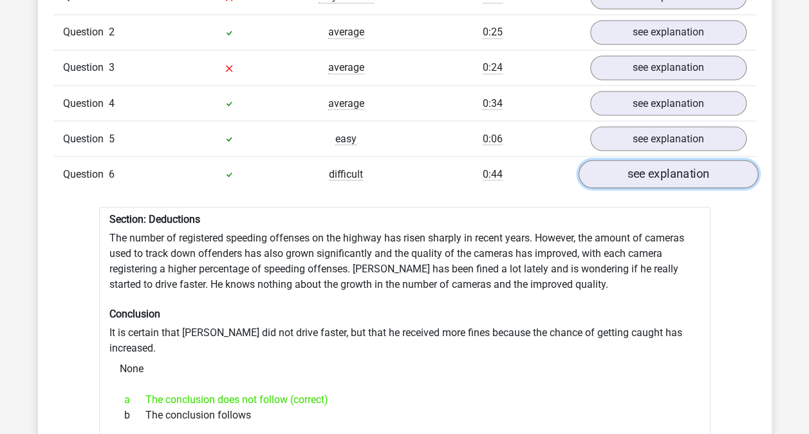
click at [641, 160] on link "see explanation" at bounding box center [667, 174] width 179 height 28
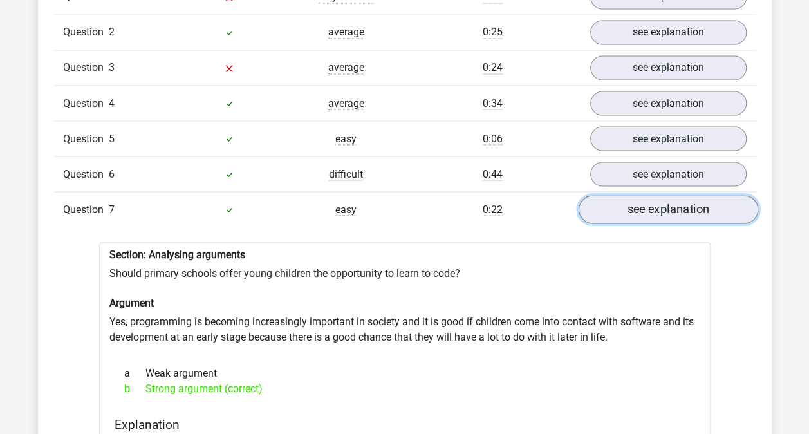
click at [640, 203] on link "see explanation" at bounding box center [667, 209] width 179 height 28
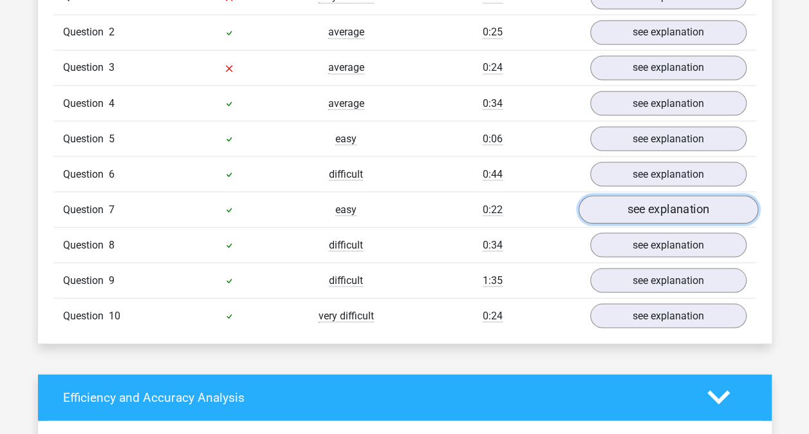
click at [638, 195] on link "see explanation" at bounding box center [667, 209] width 179 height 28
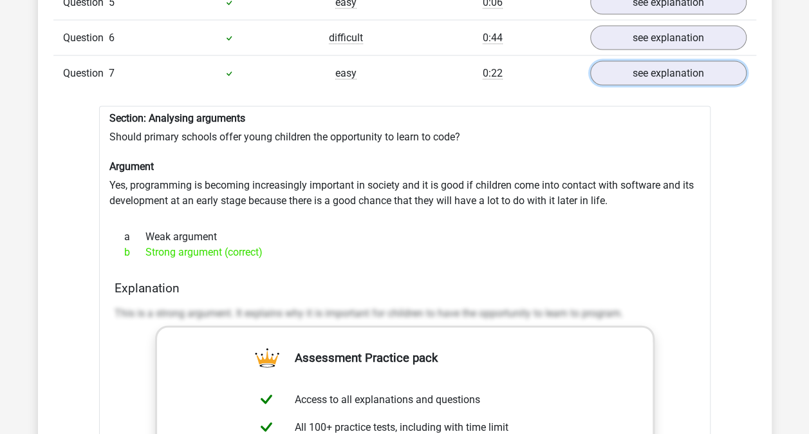
scroll to position [1261, 0]
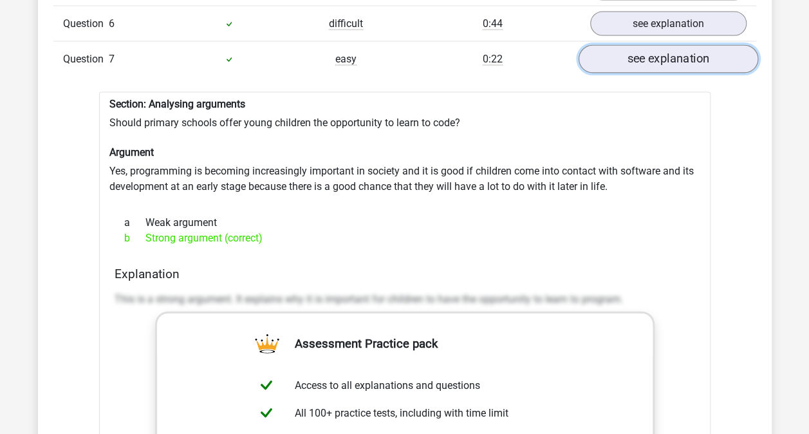
click at [650, 47] on link "see explanation" at bounding box center [667, 59] width 179 height 28
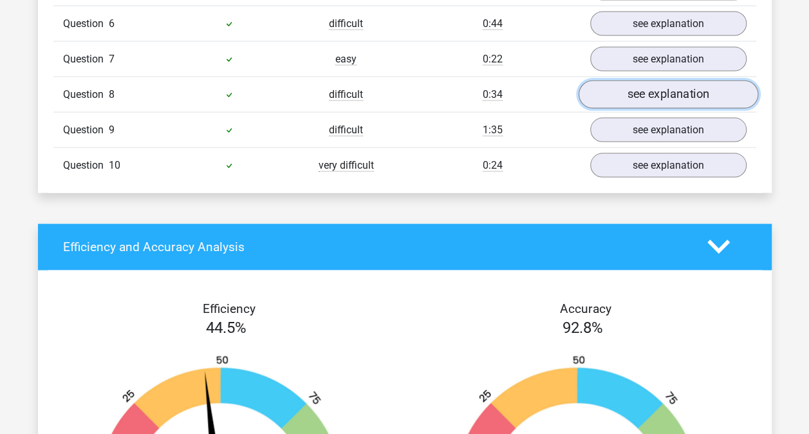
click at [636, 85] on link "see explanation" at bounding box center [667, 94] width 179 height 28
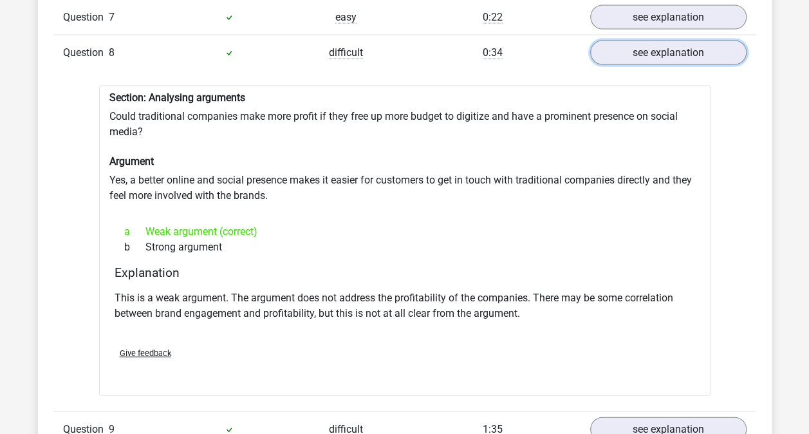
scroll to position [1304, 0]
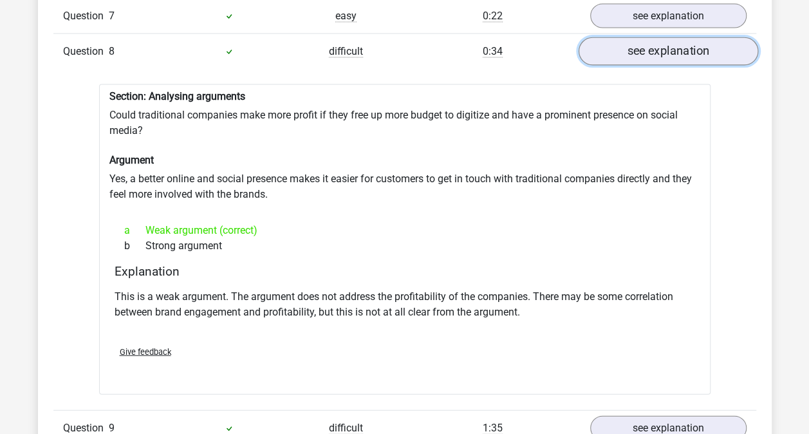
click at [624, 37] on link "see explanation" at bounding box center [667, 51] width 179 height 28
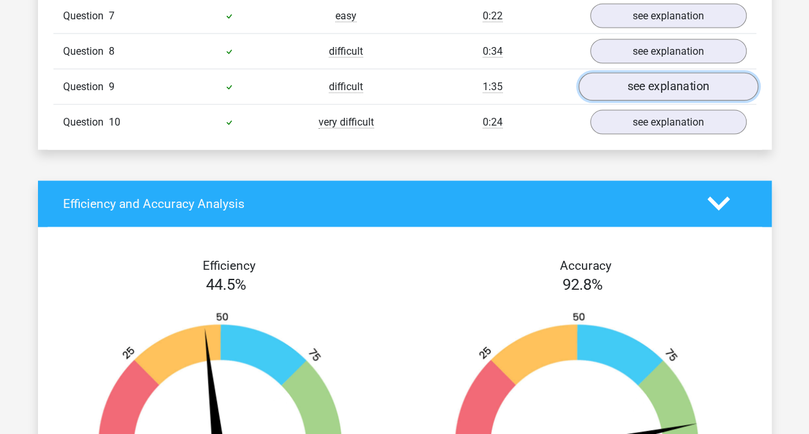
click at [628, 73] on link "see explanation" at bounding box center [667, 87] width 179 height 28
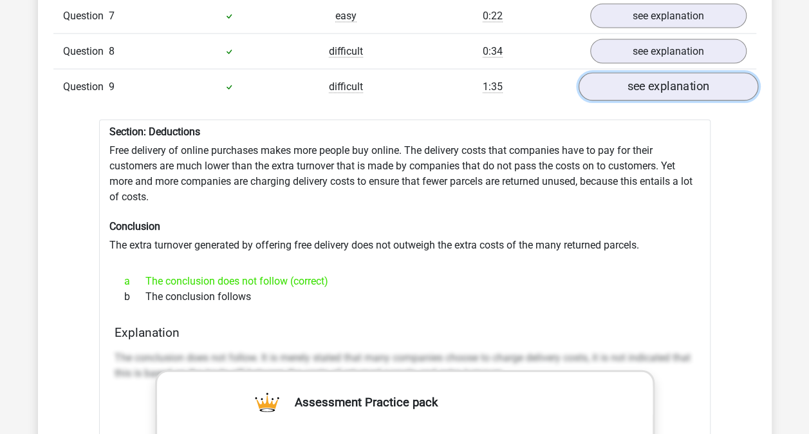
click at [628, 73] on link "see explanation" at bounding box center [667, 87] width 179 height 28
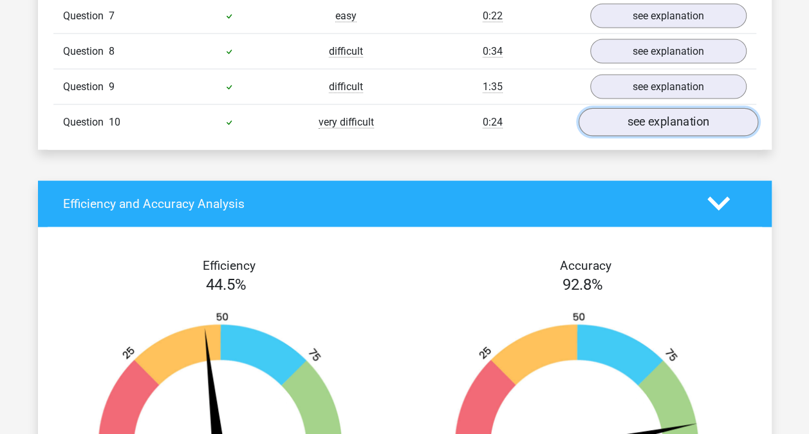
click at [627, 113] on link "see explanation" at bounding box center [667, 122] width 179 height 28
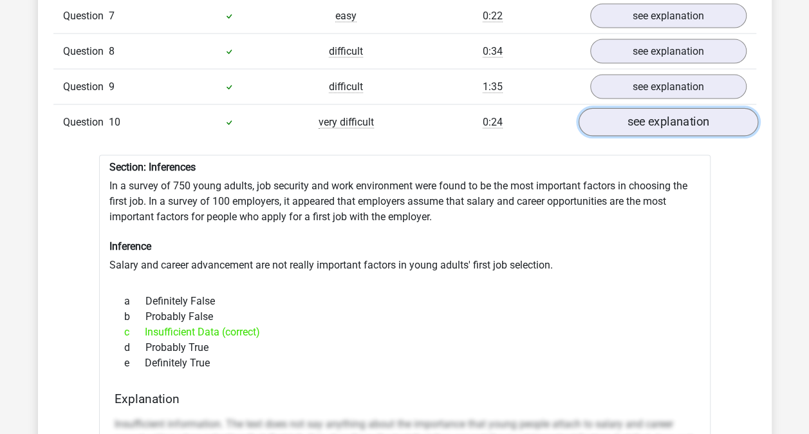
click at [627, 113] on link "see explanation" at bounding box center [667, 122] width 179 height 28
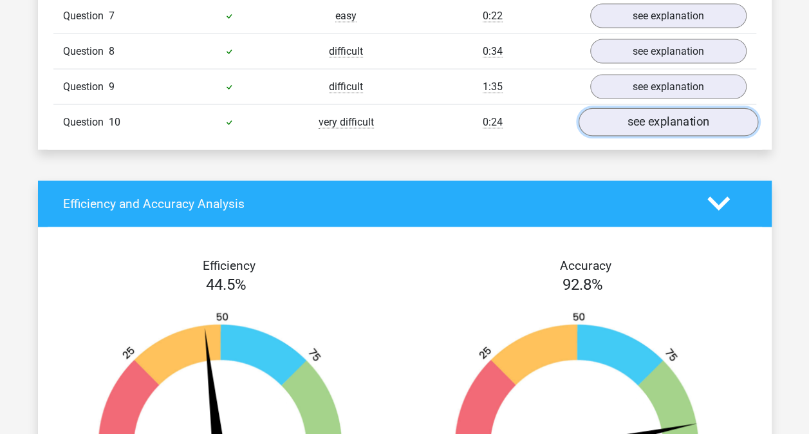
click at [627, 113] on link "see explanation" at bounding box center [667, 122] width 179 height 28
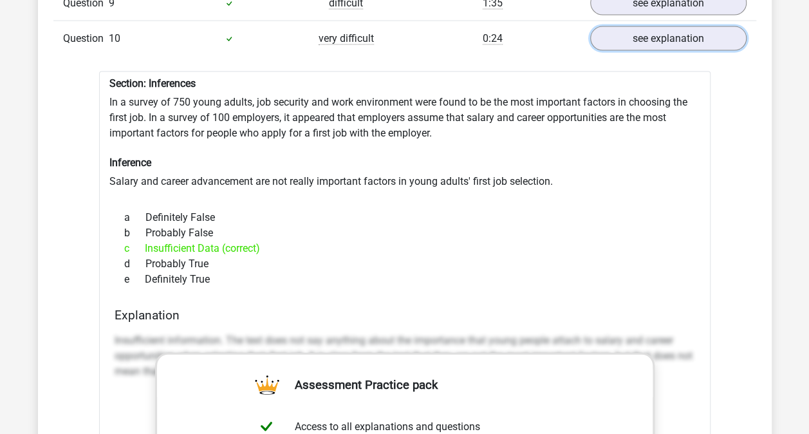
scroll to position [1388, 0]
click at [660, 24] on link "see explanation" at bounding box center [667, 38] width 179 height 28
